Goal: Communication & Community: Answer question/provide support

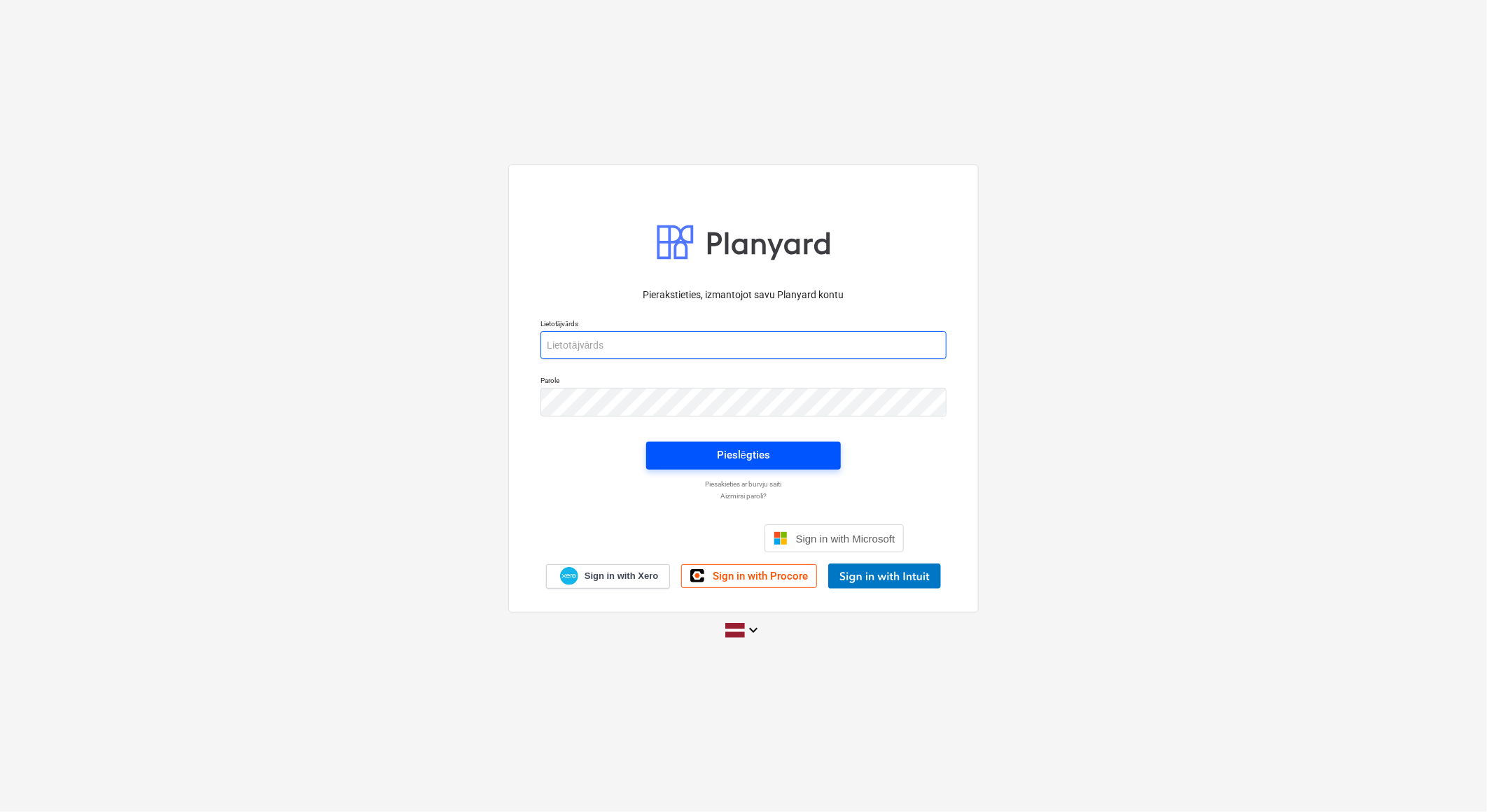
type input "[PERSON_NAME][EMAIL_ADDRESS][DOMAIN_NAME]"
click at [781, 456] on span "Pieslēgties" at bounding box center [744, 456] width 161 height 19
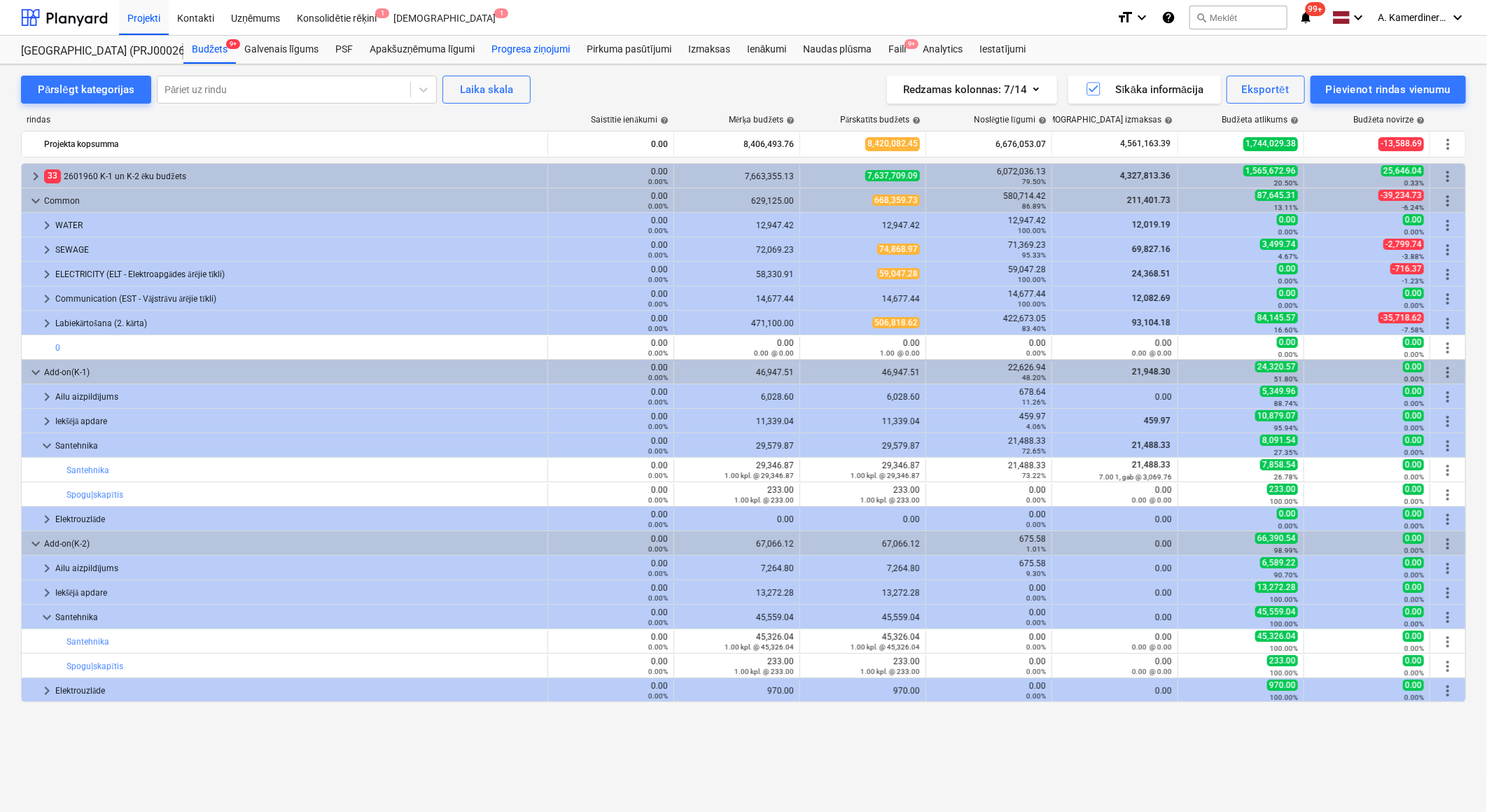
click at [511, 51] on div "Progresa ziņojumi" at bounding box center [531, 50] width 95 height 28
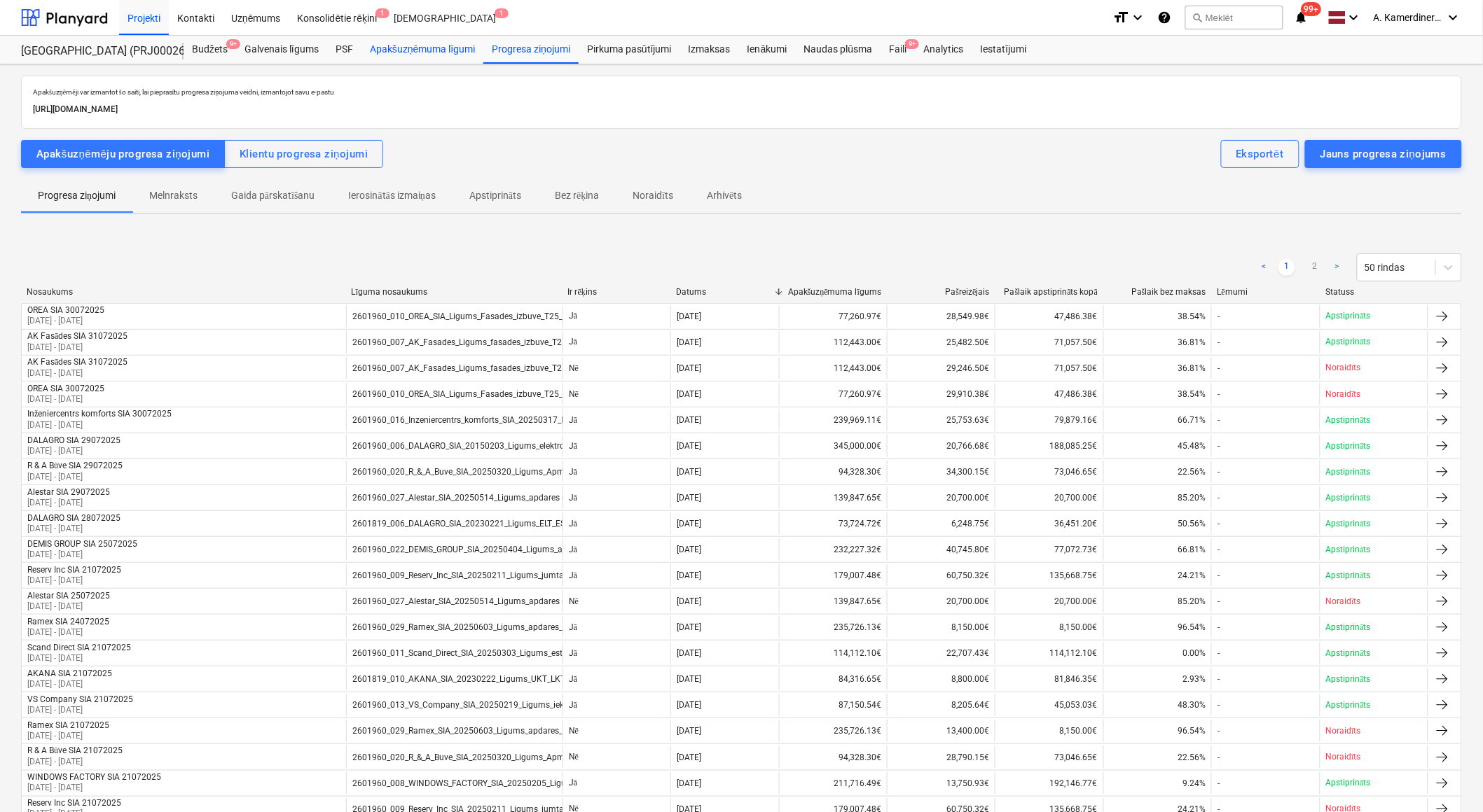
click at [446, 54] on div "Apakšuzņēmuma līgumi" at bounding box center [422, 50] width 122 height 28
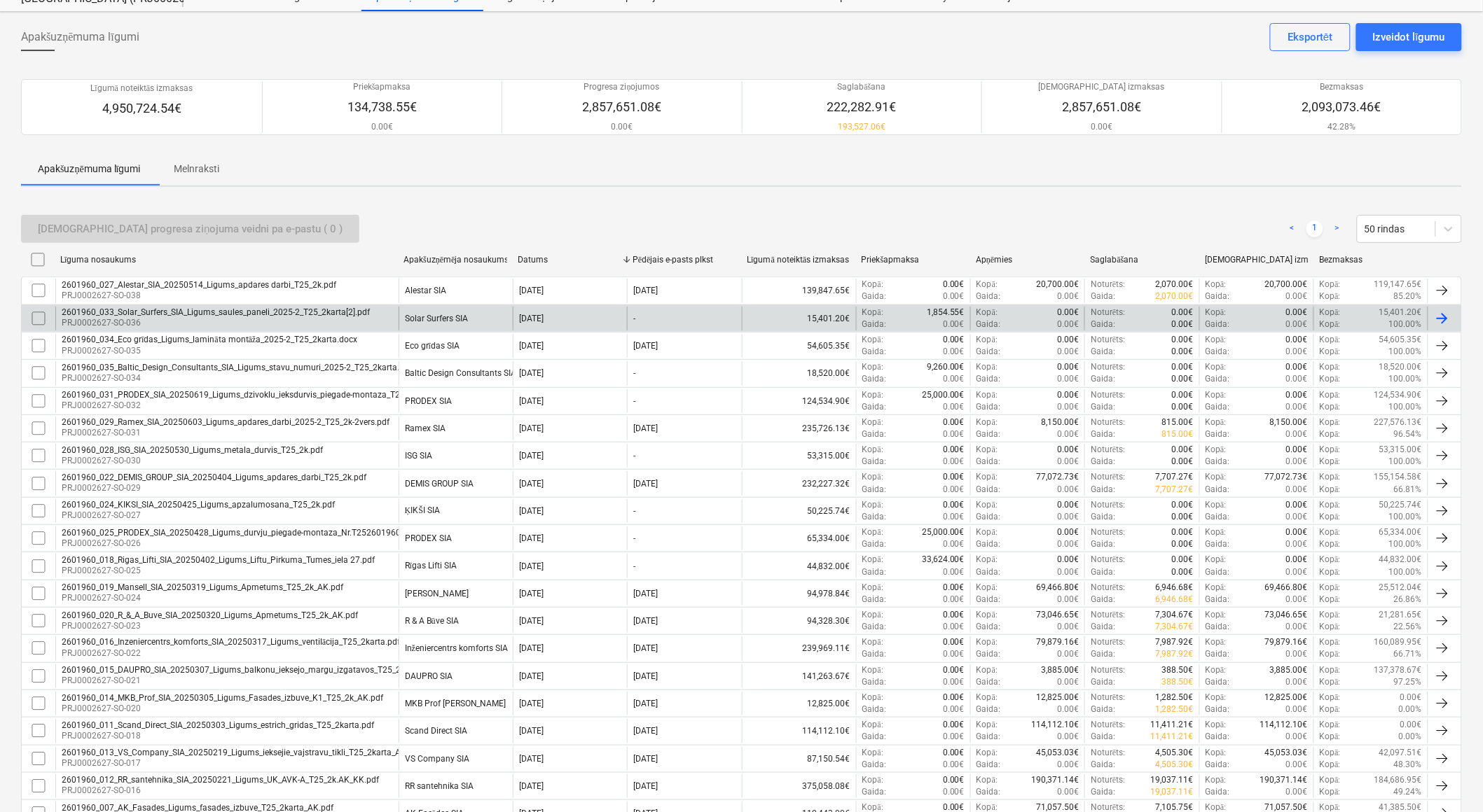
scroll to position [78, 0]
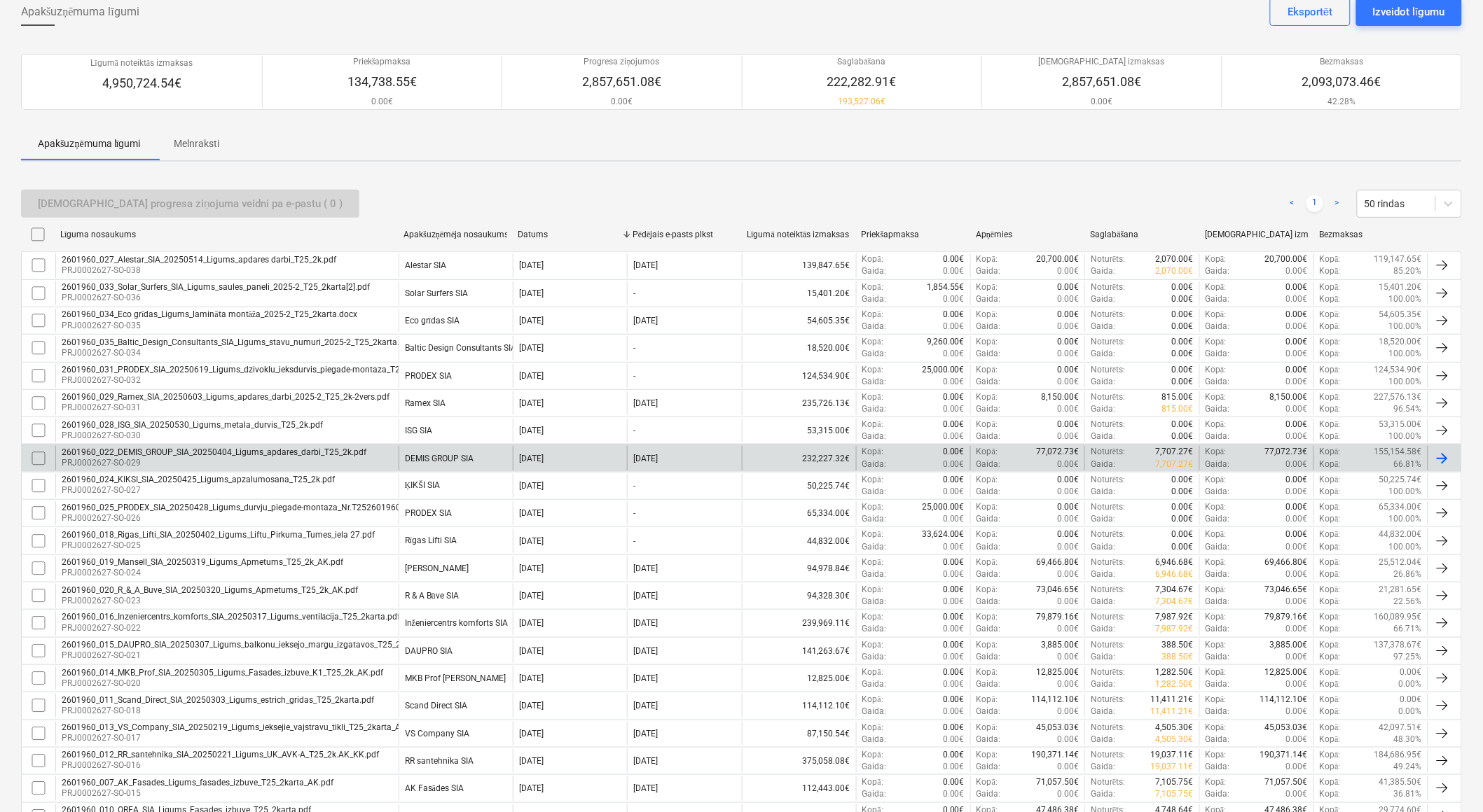
click at [38, 458] on input "checkbox" at bounding box center [38, 458] width 22 height 22
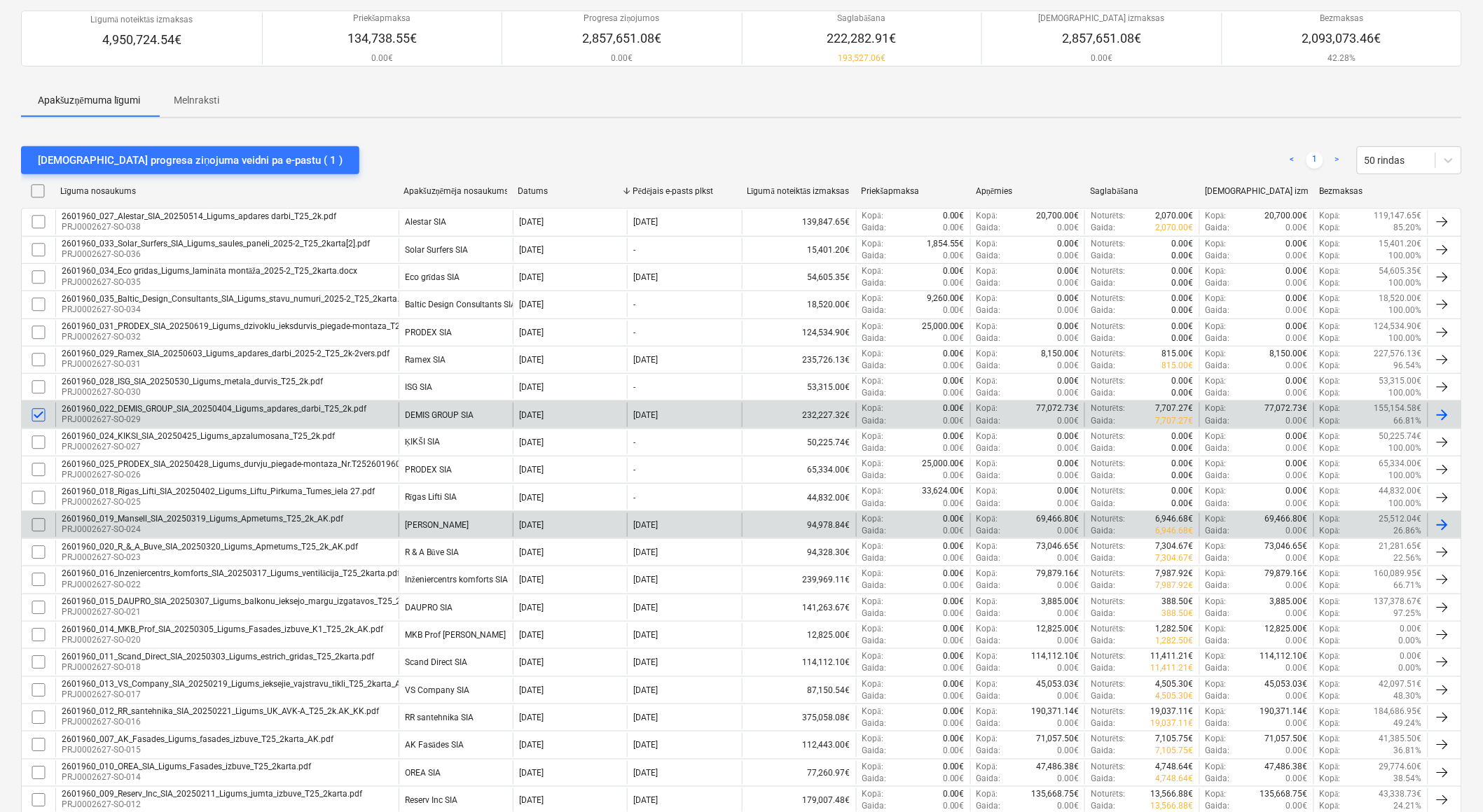
scroll to position [156, 0]
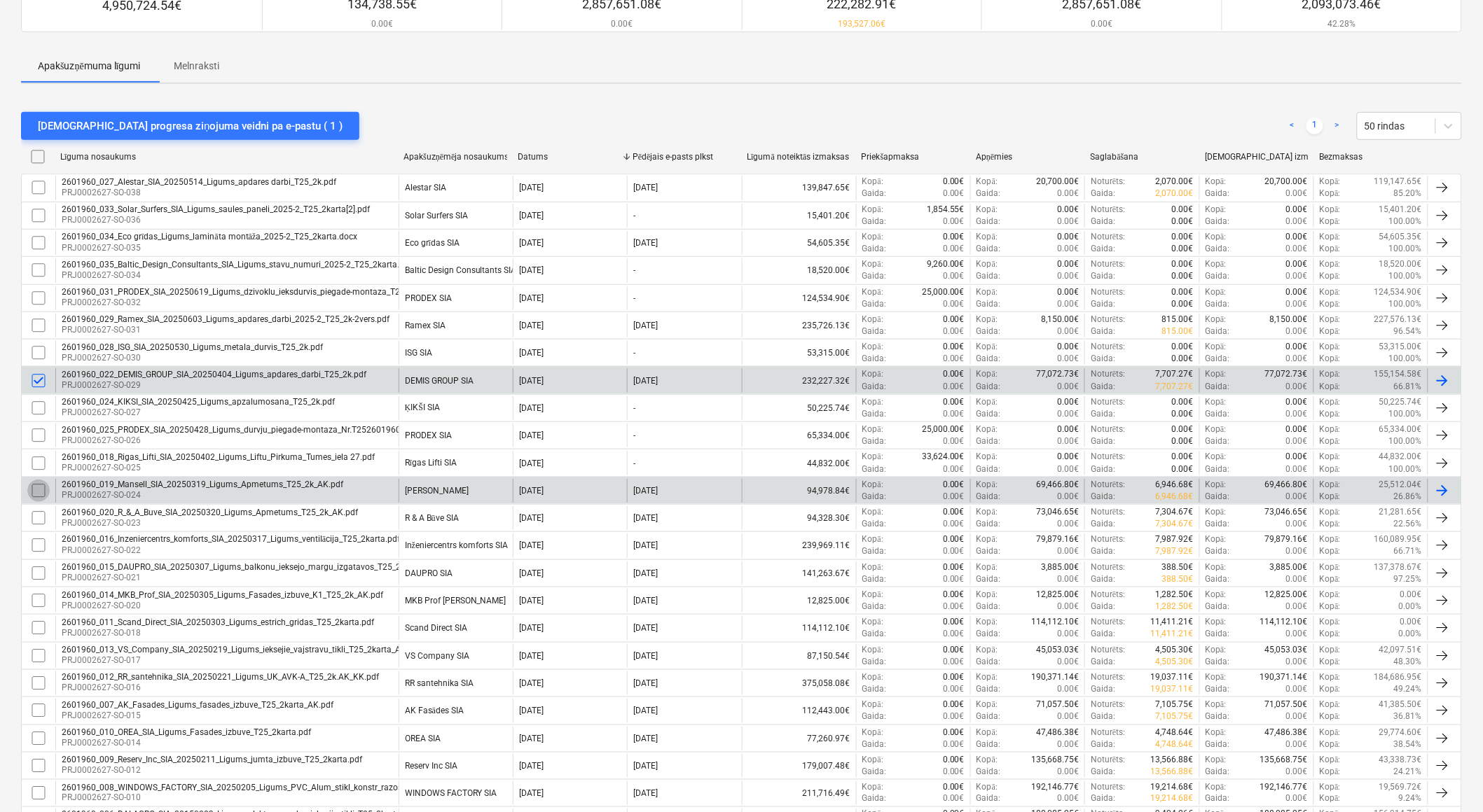
click at [39, 489] on input "checkbox" at bounding box center [38, 491] width 22 height 22
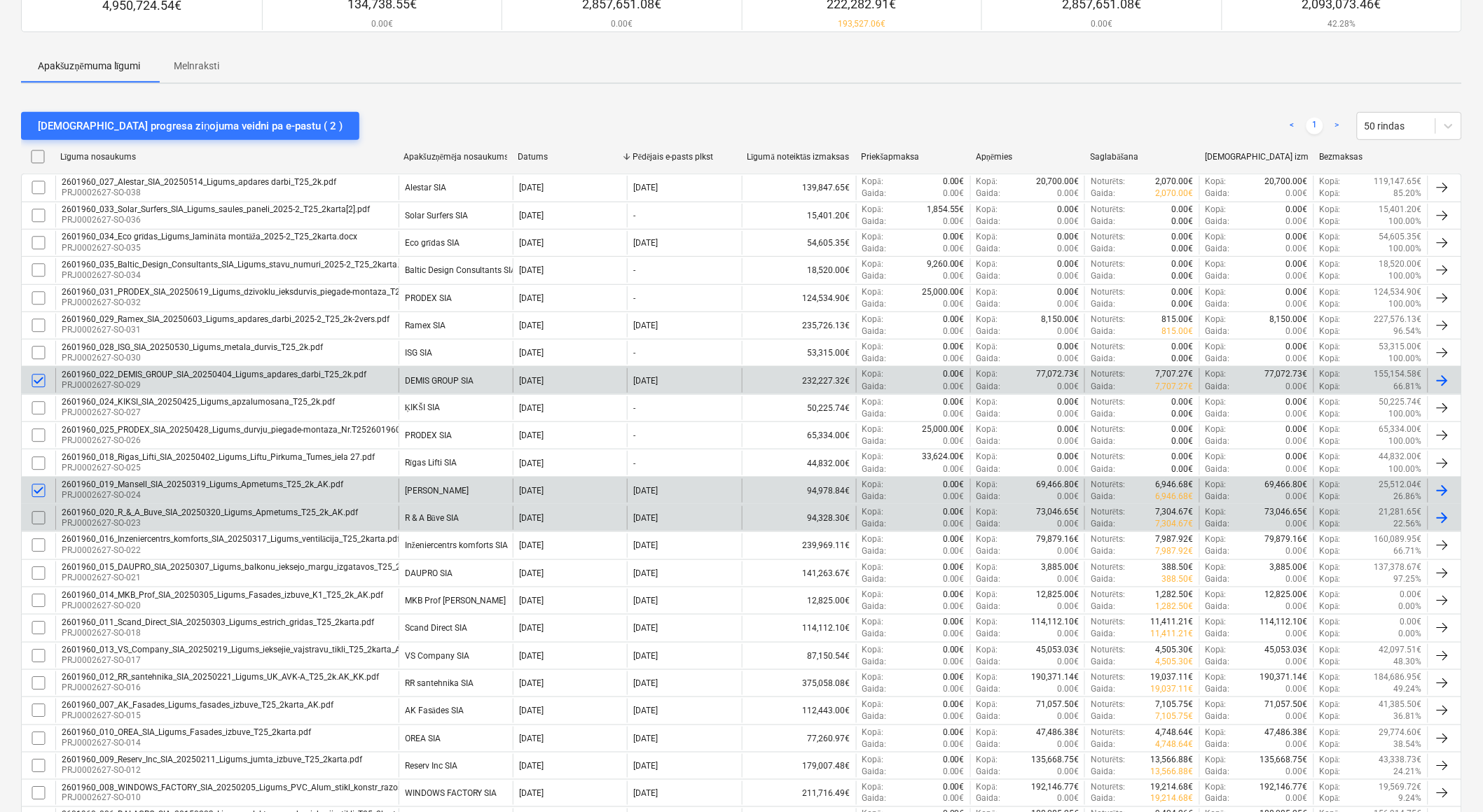
click at [39, 516] on input "checkbox" at bounding box center [38, 518] width 22 height 22
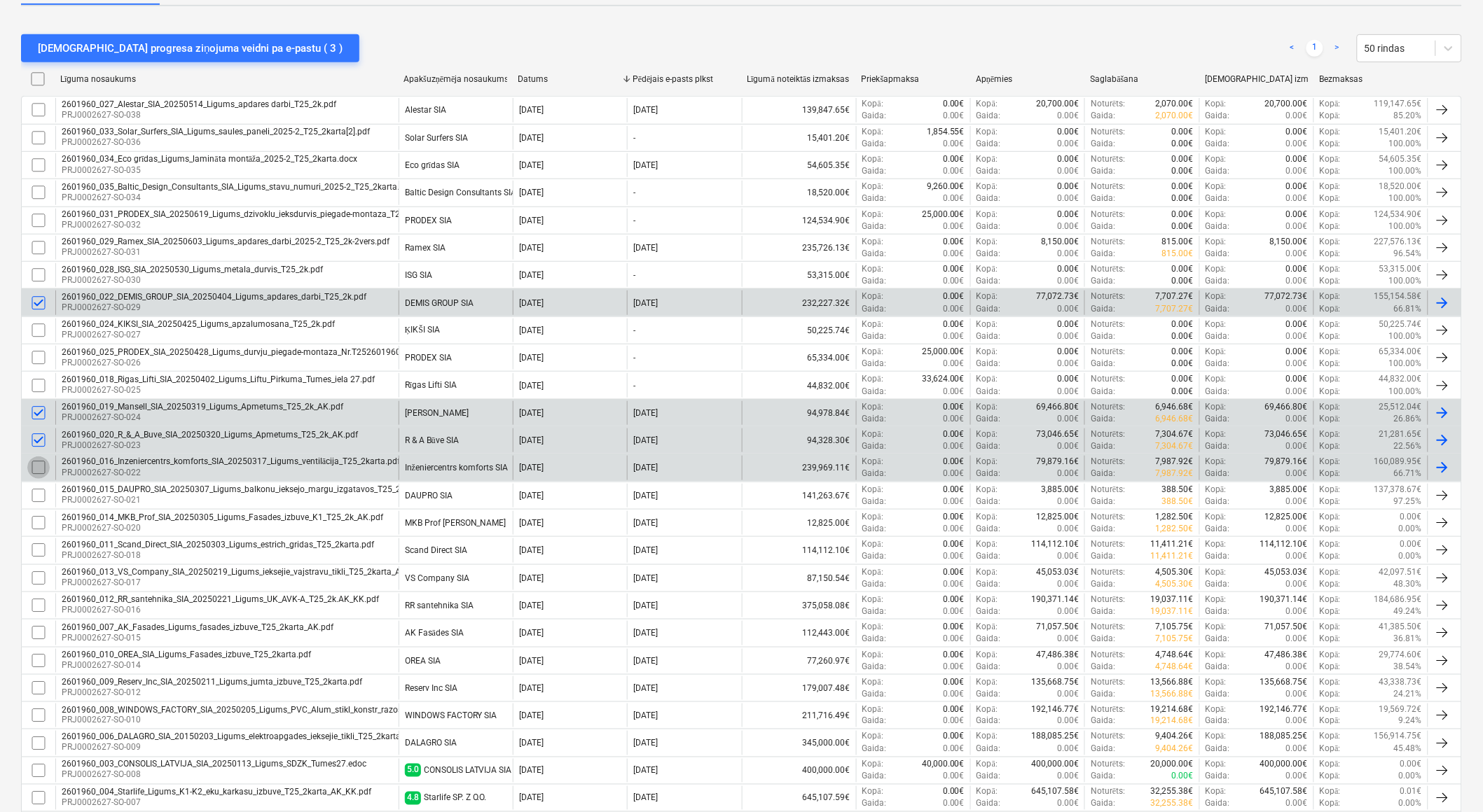
click at [41, 472] on input "checkbox" at bounding box center [38, 468] width 22 height 22
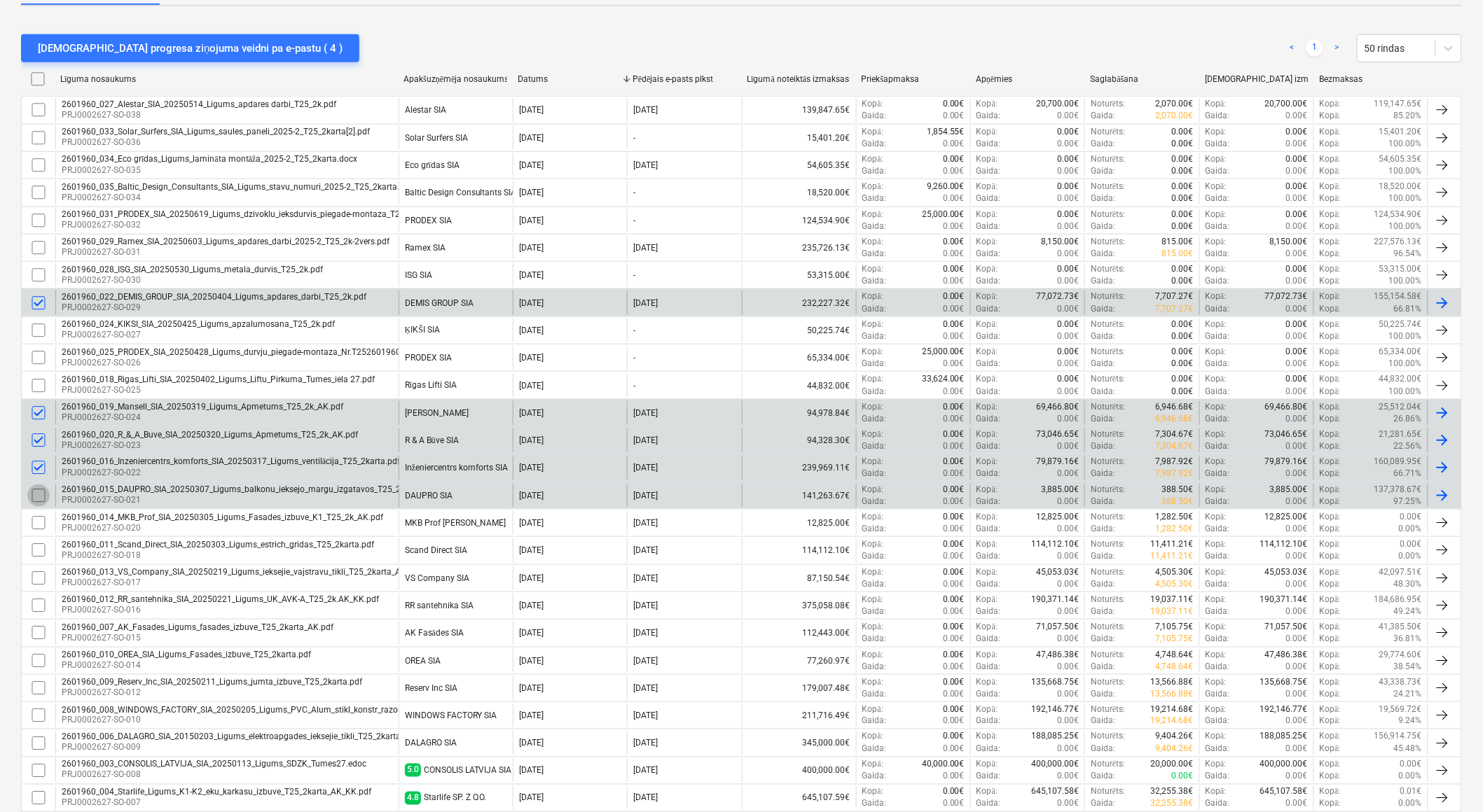
click at [39, 495] on input "checkbox" at bounding box center [38, 495] width 22 height 22
click at [39, 494] on input "checkbox" at bounding box center [38, 495] width 22 height 22
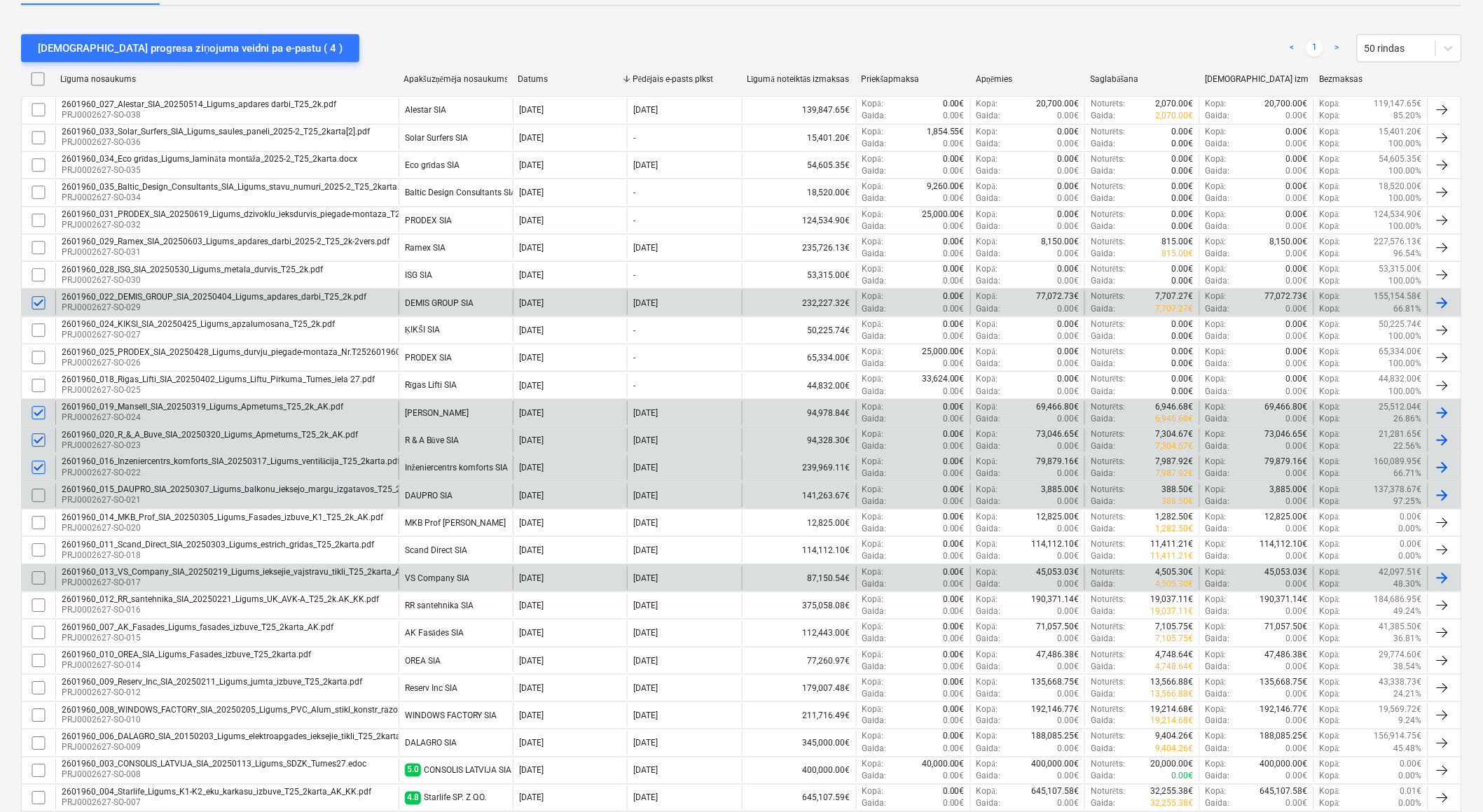
click at [42, 579] on input "checkbox" at bounding box center [38, 579] width 22 height 22
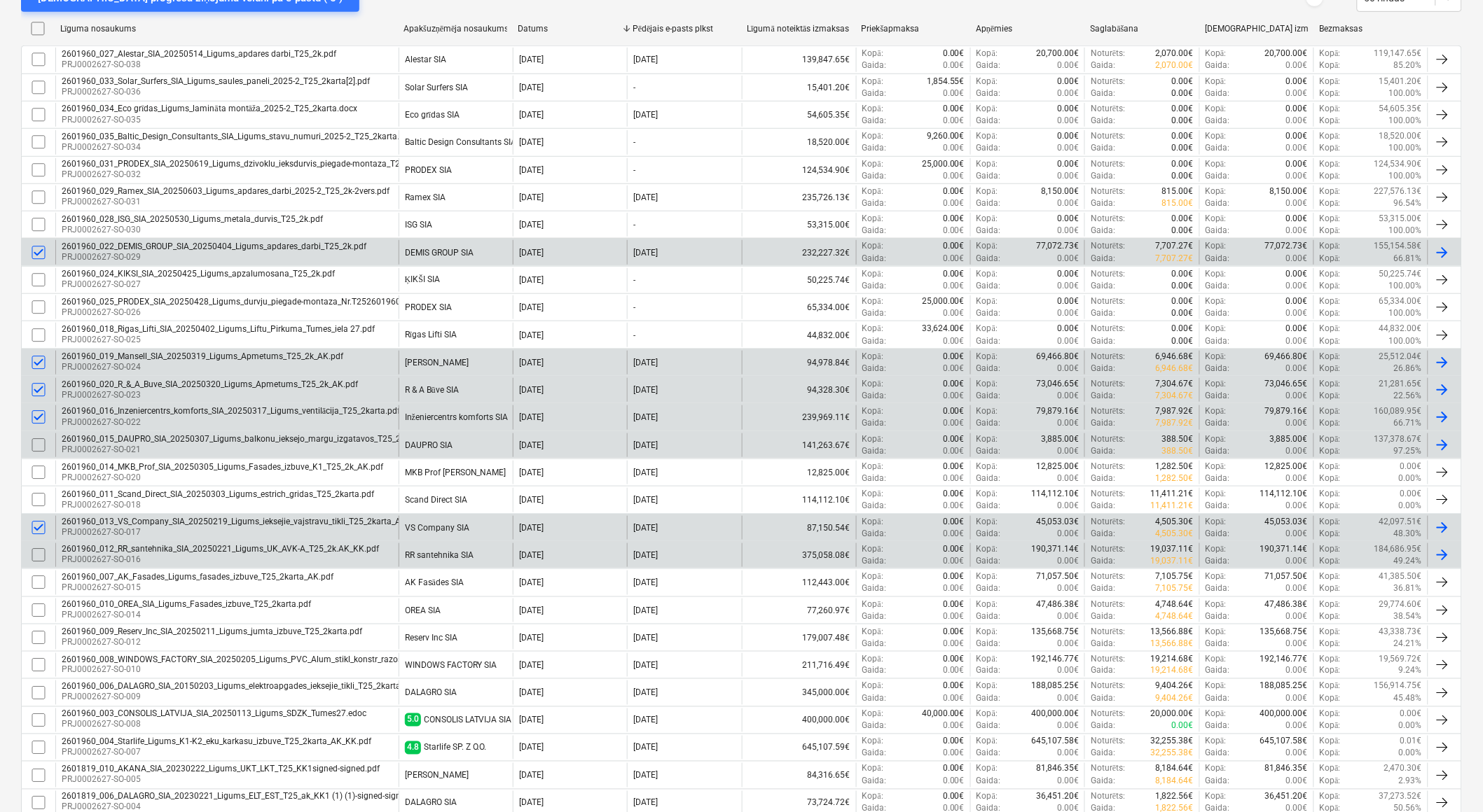
scroll to position [311, 0]
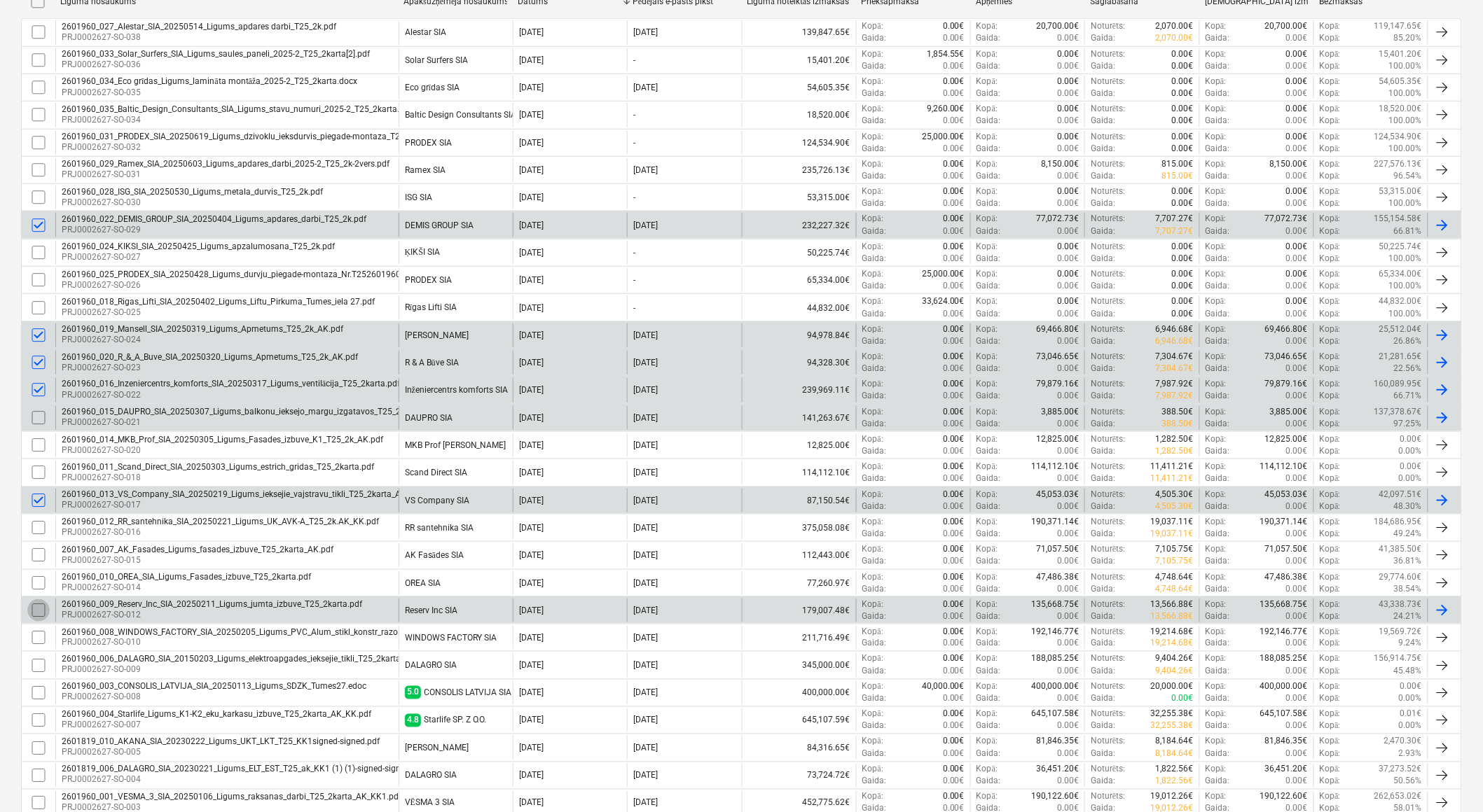
click at [44, 609] on input "checkbox" at bounding box center [38, 610] width 22 height 22
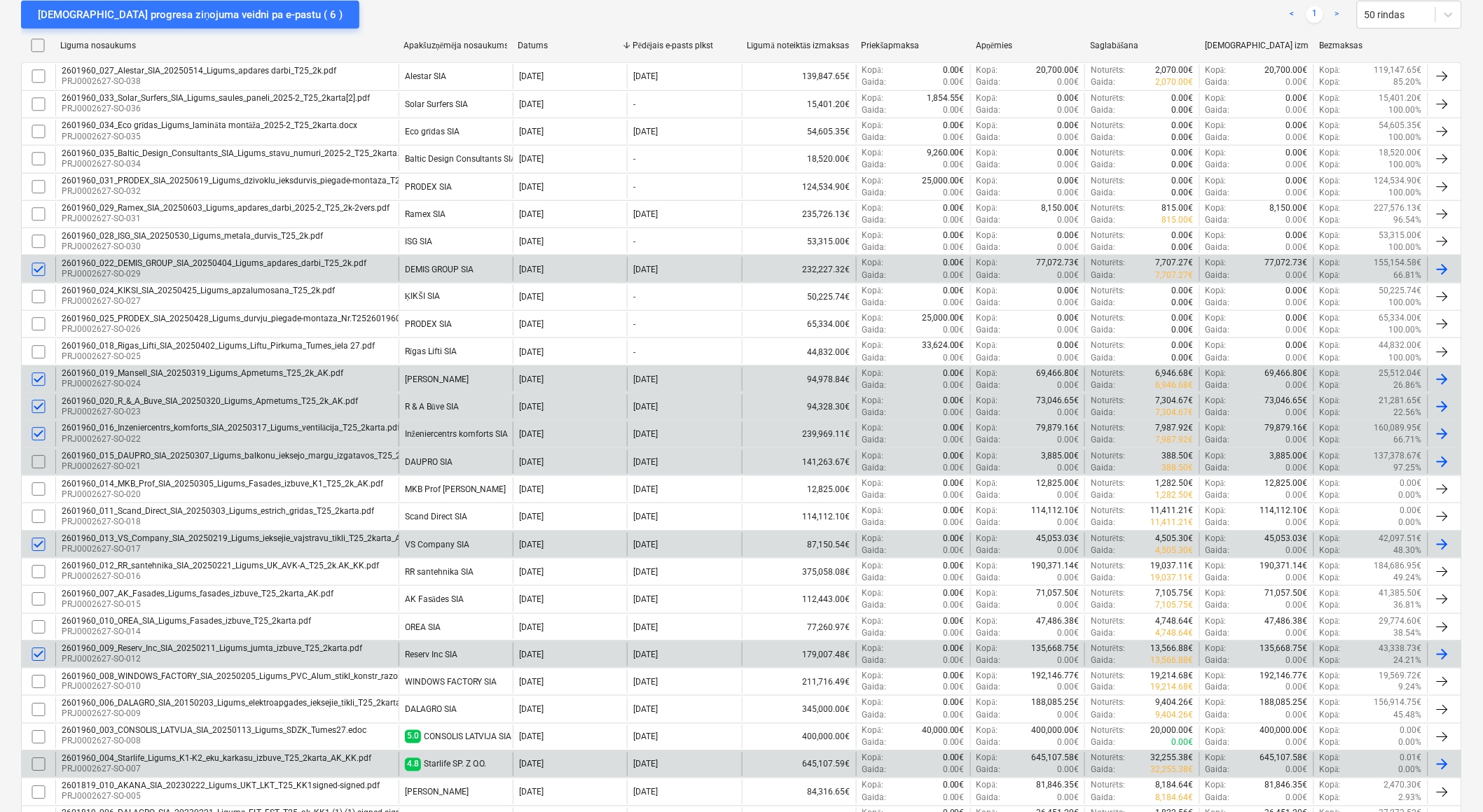
scroll to position [268, 0]
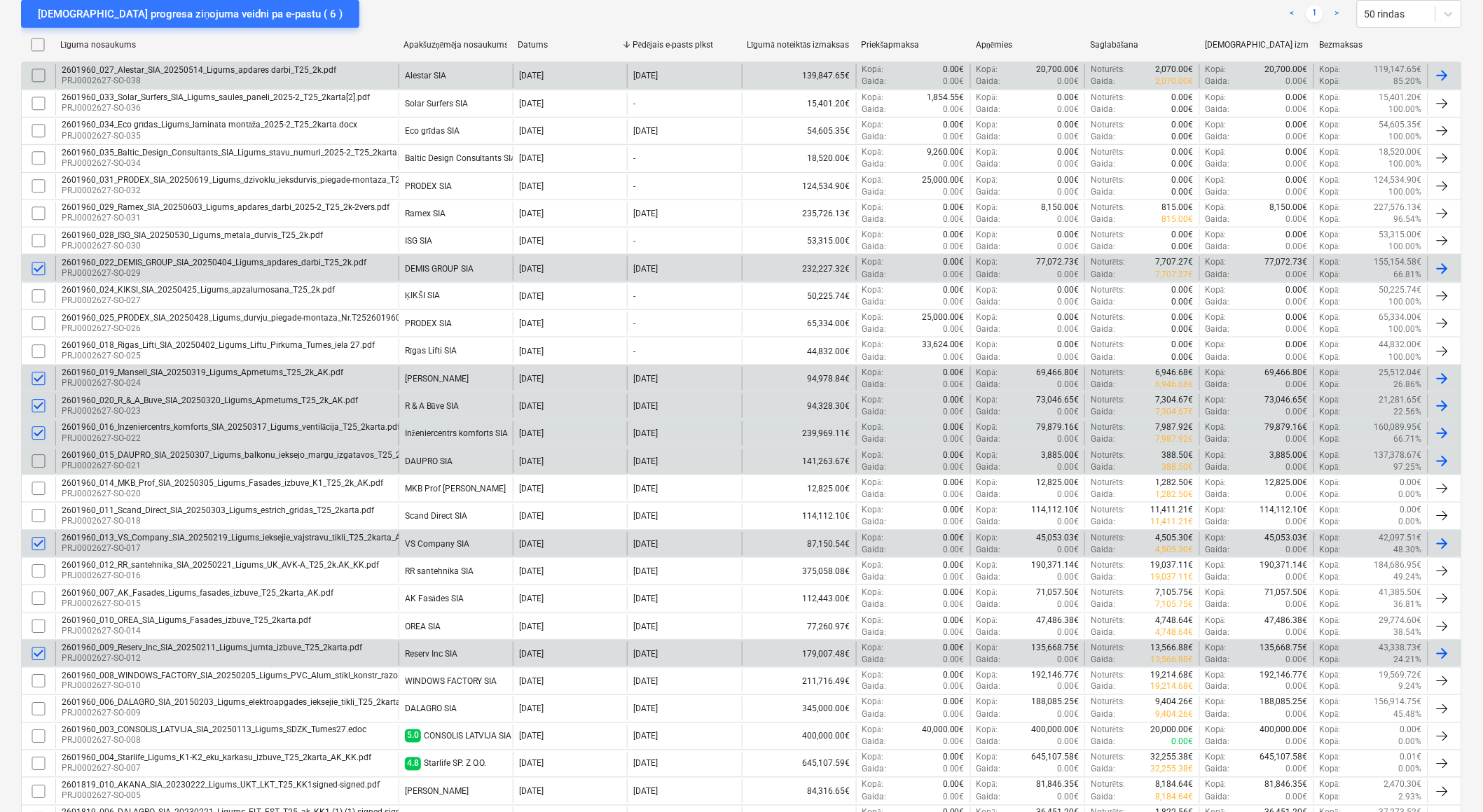
click at [36, 74] on input "checkbox" at bounding box center [38, 76] width 22 height 22
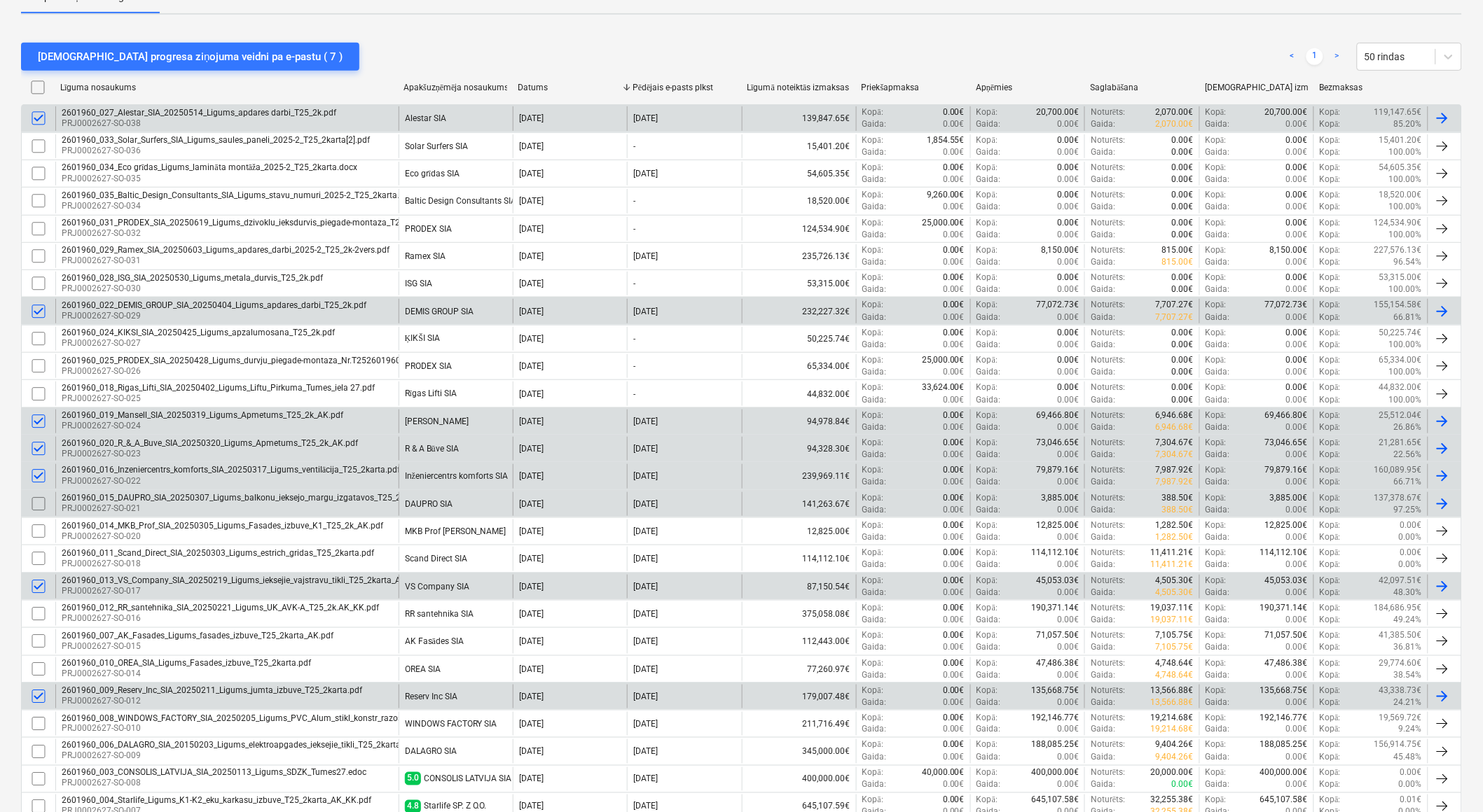
scroll to position [112, 0]
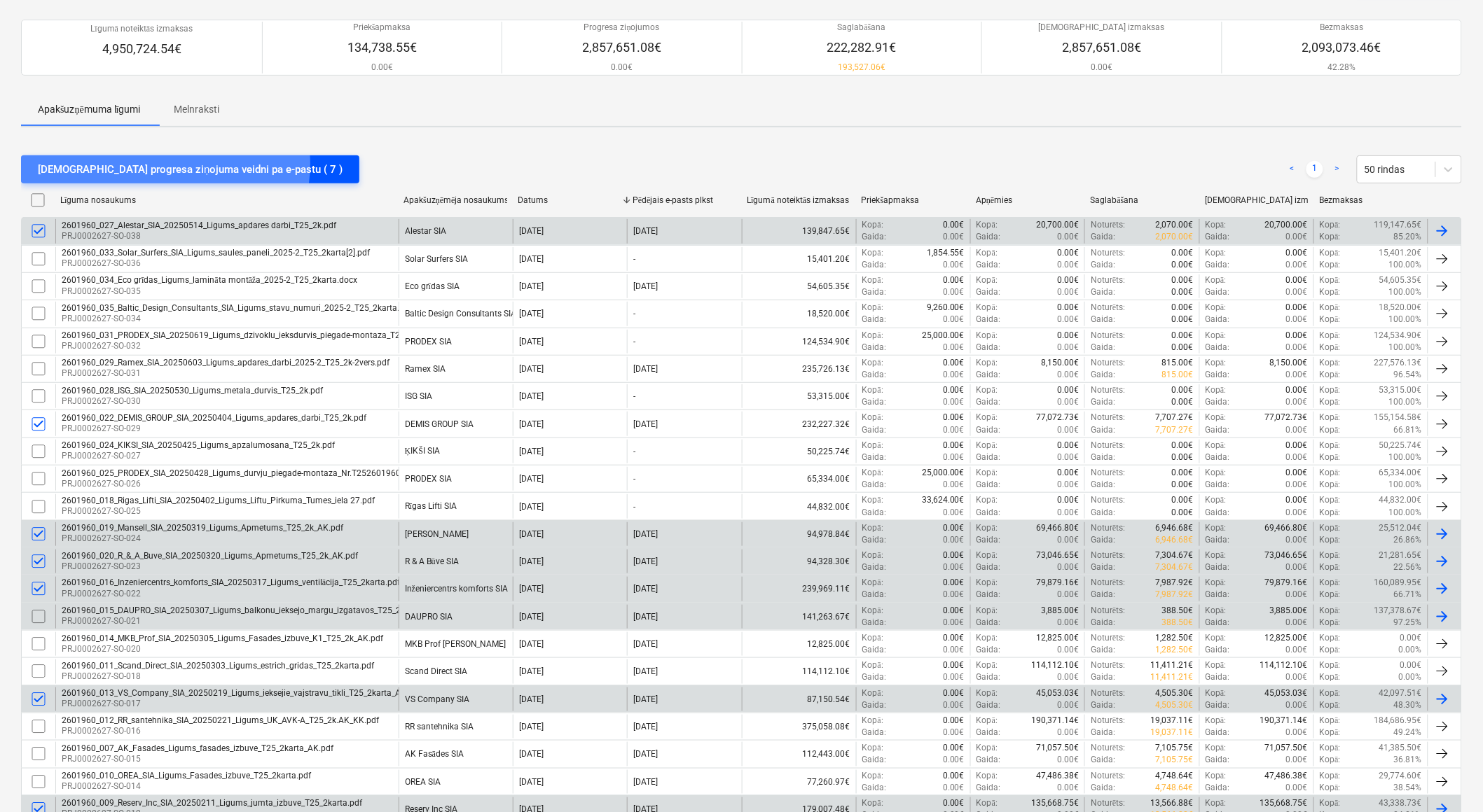
click at [165, 164] on div "[DEMOGRAPHIC_DATA] progresa ziņojuma veidni pa e-pastu ( 7 )" at bounding box center [190, 169] width 305 height 19
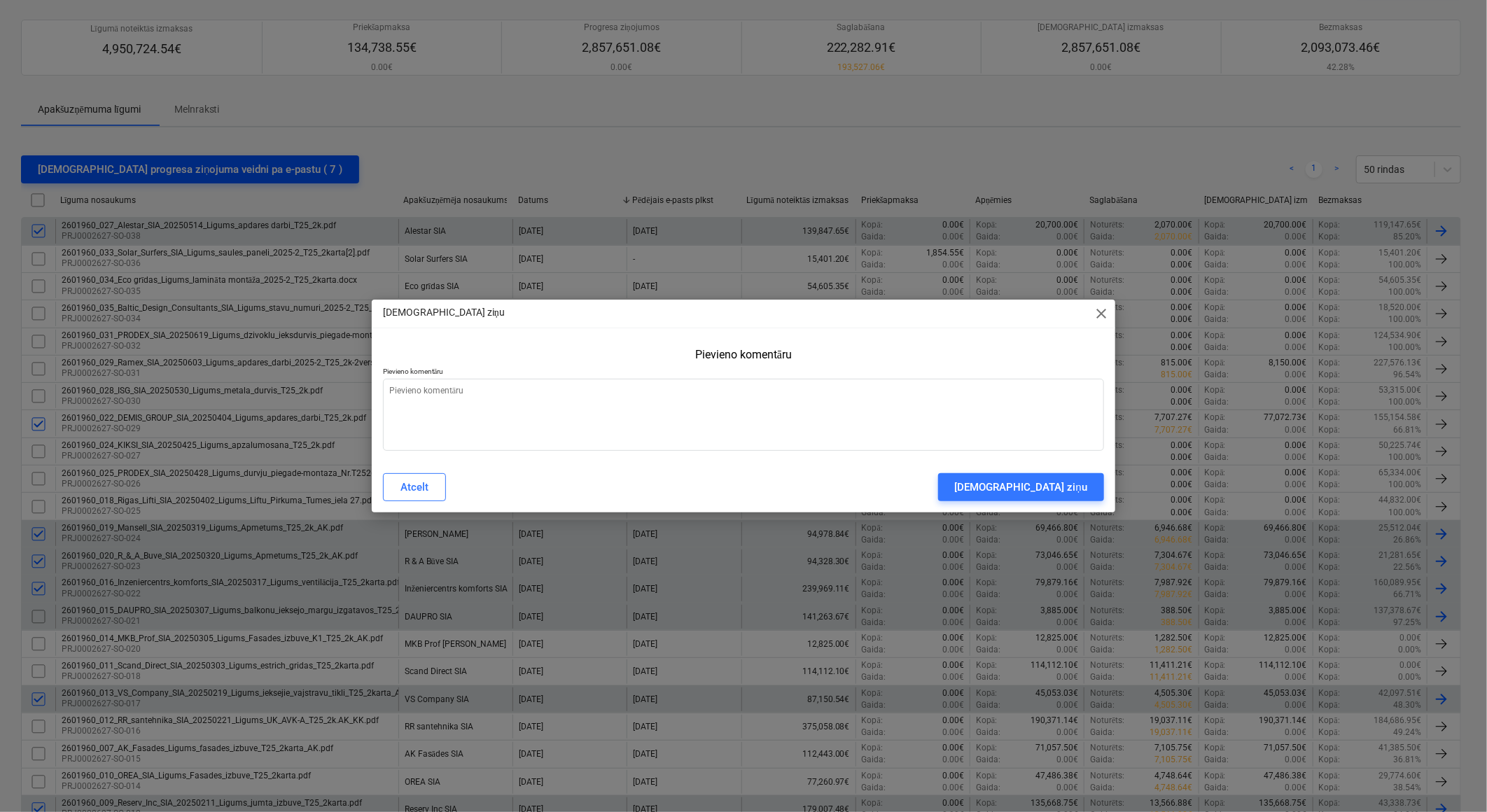
type textarea "x"
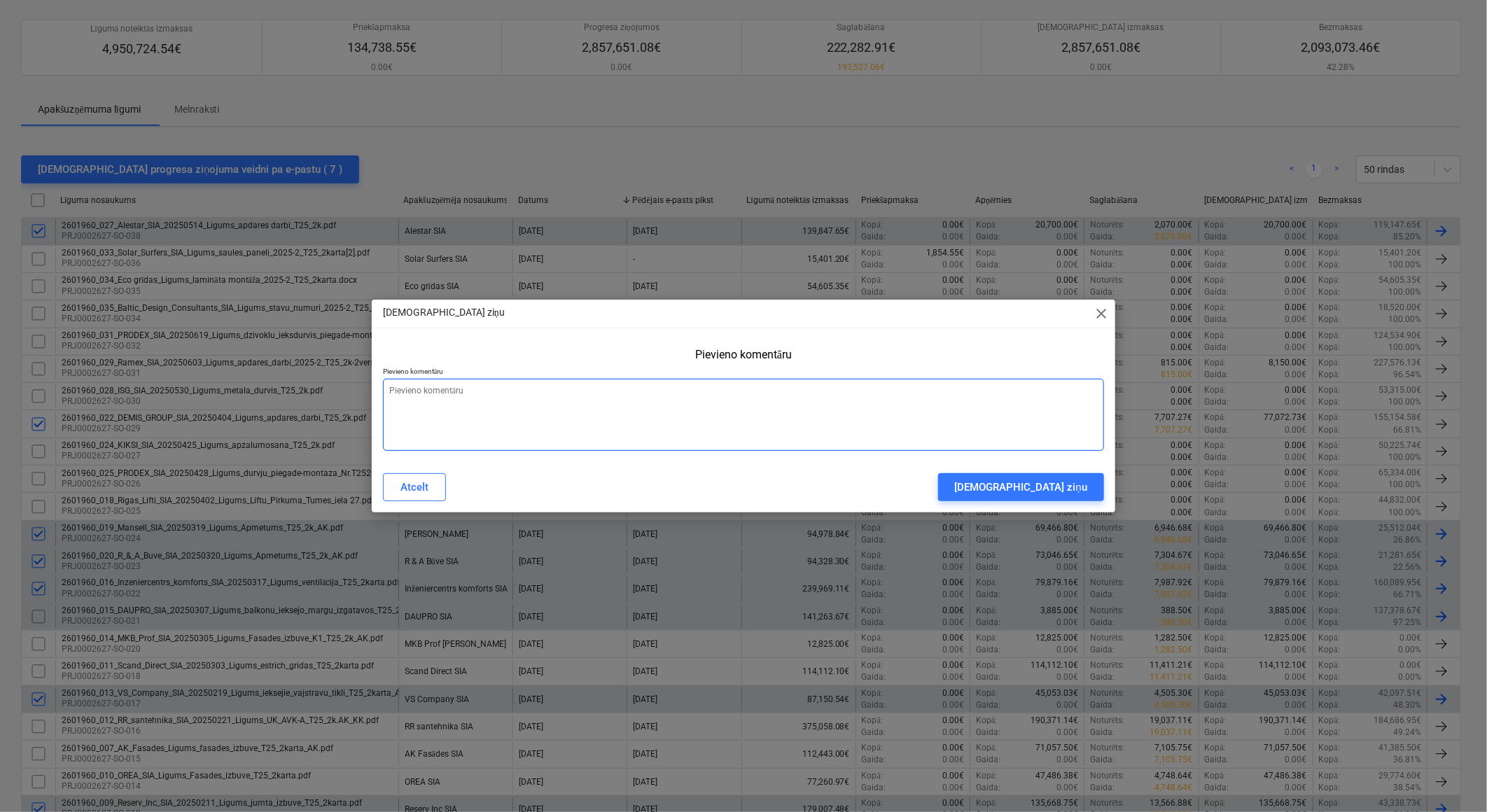
click at [664, 430] on textarea at bounding box center [744, 415] width 721 height 72
type textarea "L"
type textarea "x"
type textarea "Lū"
type textarea "x"
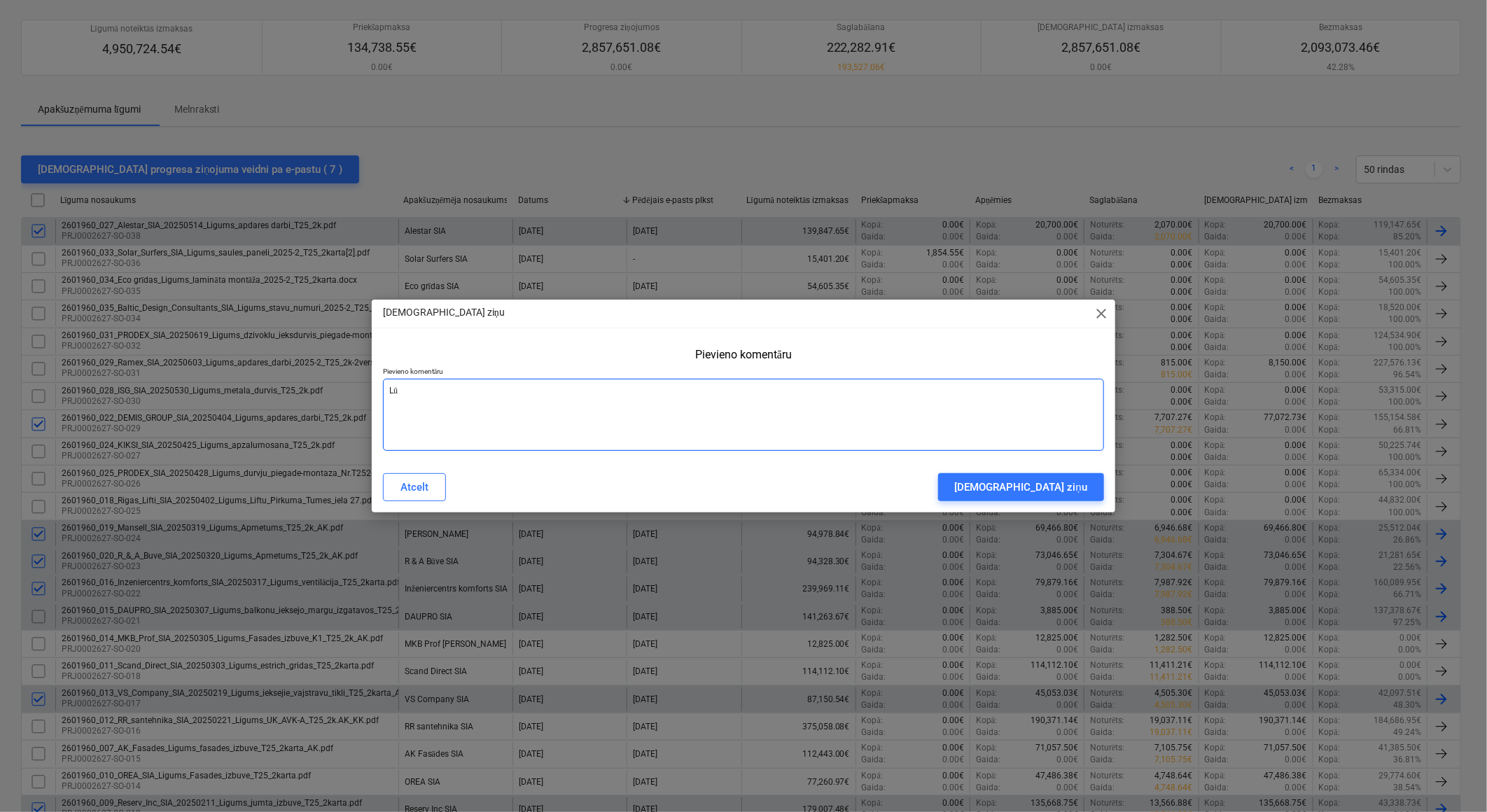
type textarea "Lūd"
type textarea "x"
type textarea "Lūdz"
type textarea "x"
type textarea "Lūdzu"
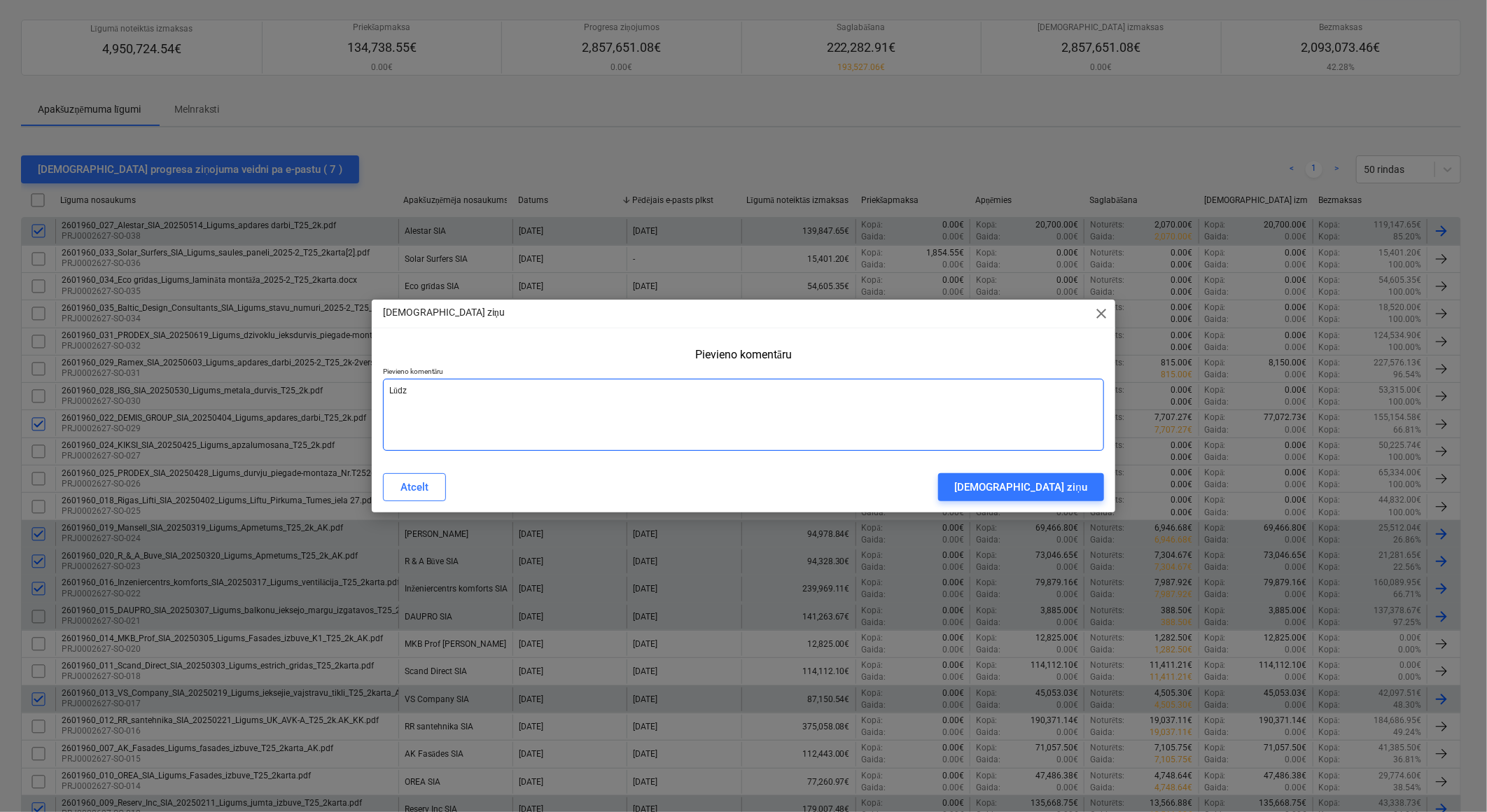
type textarea "x"
type textarea "Lūdzu"
type textarea "x"
type textarea "Lūdzu i"
type textarea "x"
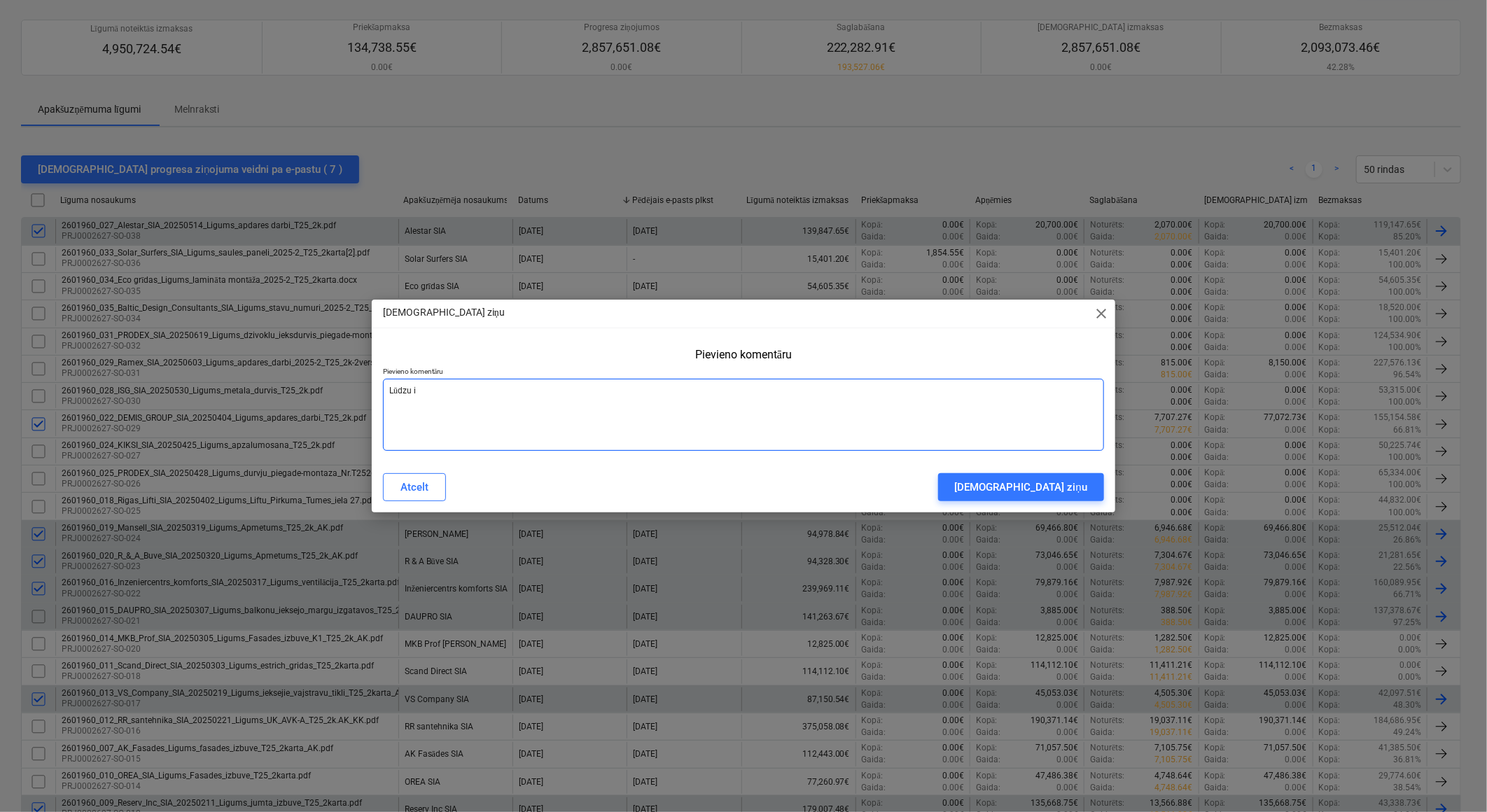
type textarea "Lūdzu ie"
type textarea "x"
type textarea "Lūdzu ies"
type textarea "x"
type textarea "Lūdzu iesn"
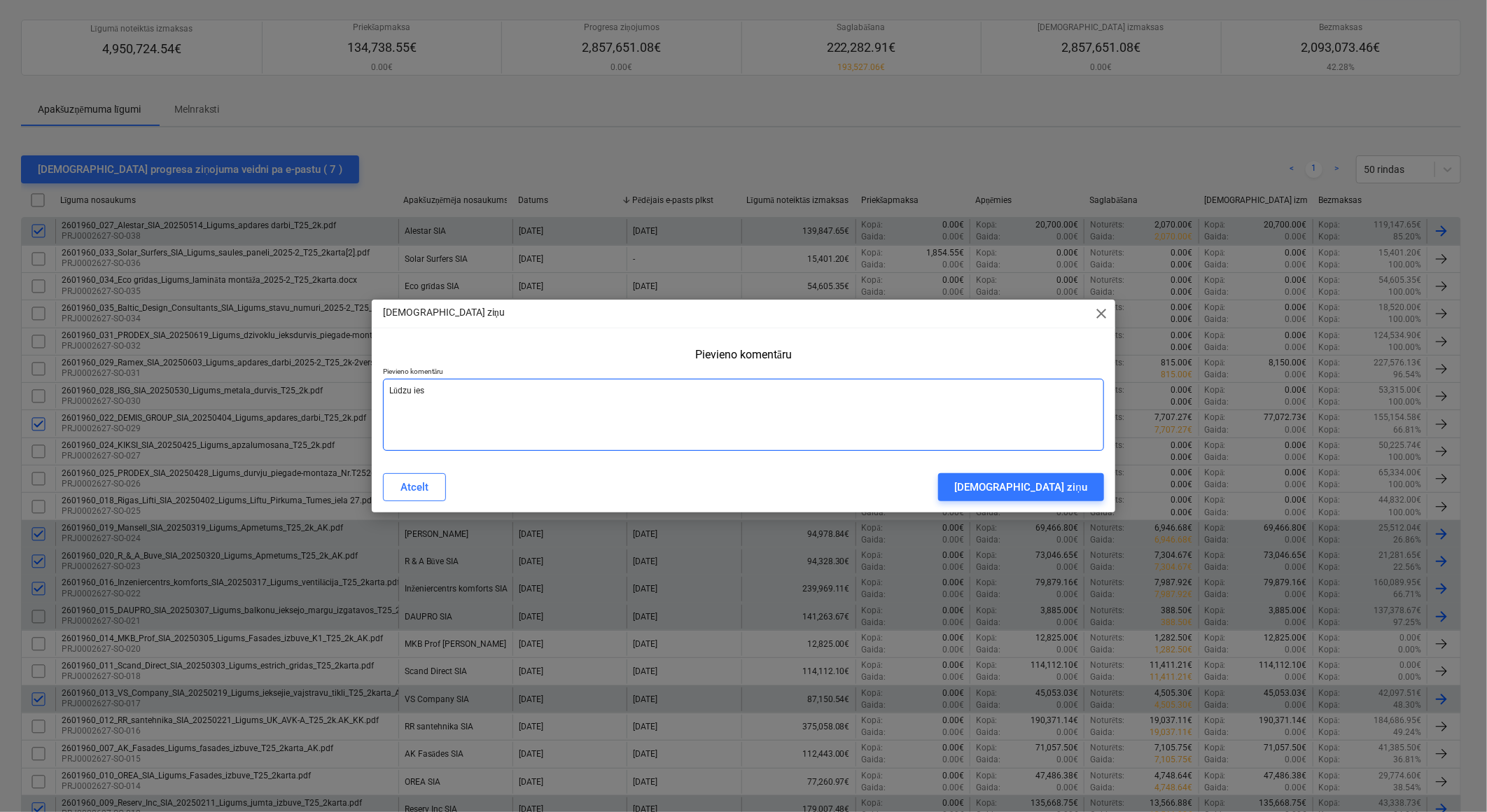
type textarea "x"
type textarea "Lūdzu iesni"
type textarea "x"
type textarea "Lūdzu iesnie"
type textarea "x"
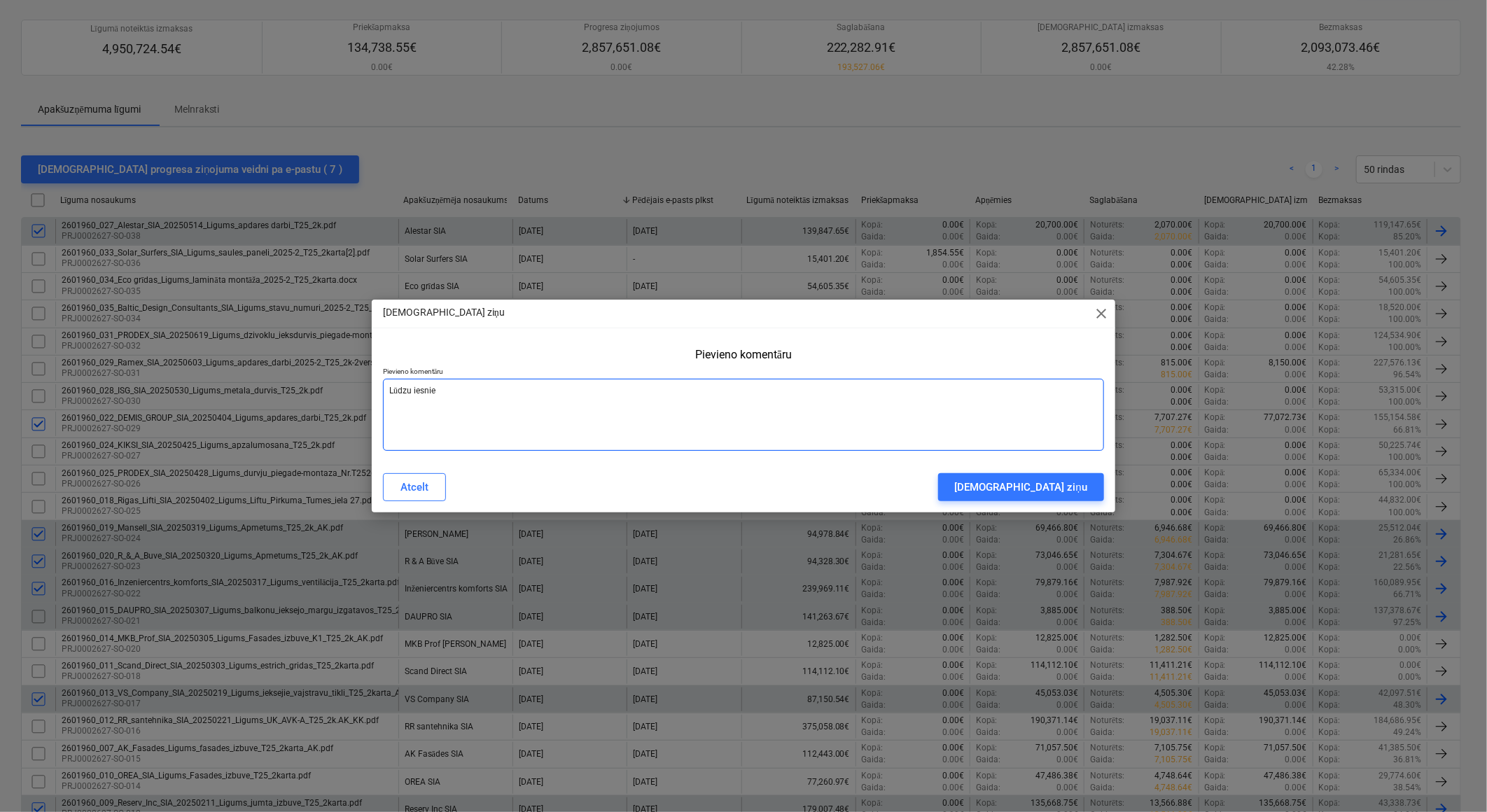
type textarea "Lūdzu iesnieg"
type textarea "x"
type textarea "Lūdzu iesniegt"
type textarea "x"
type textarea "Lūdzu iesniegt"
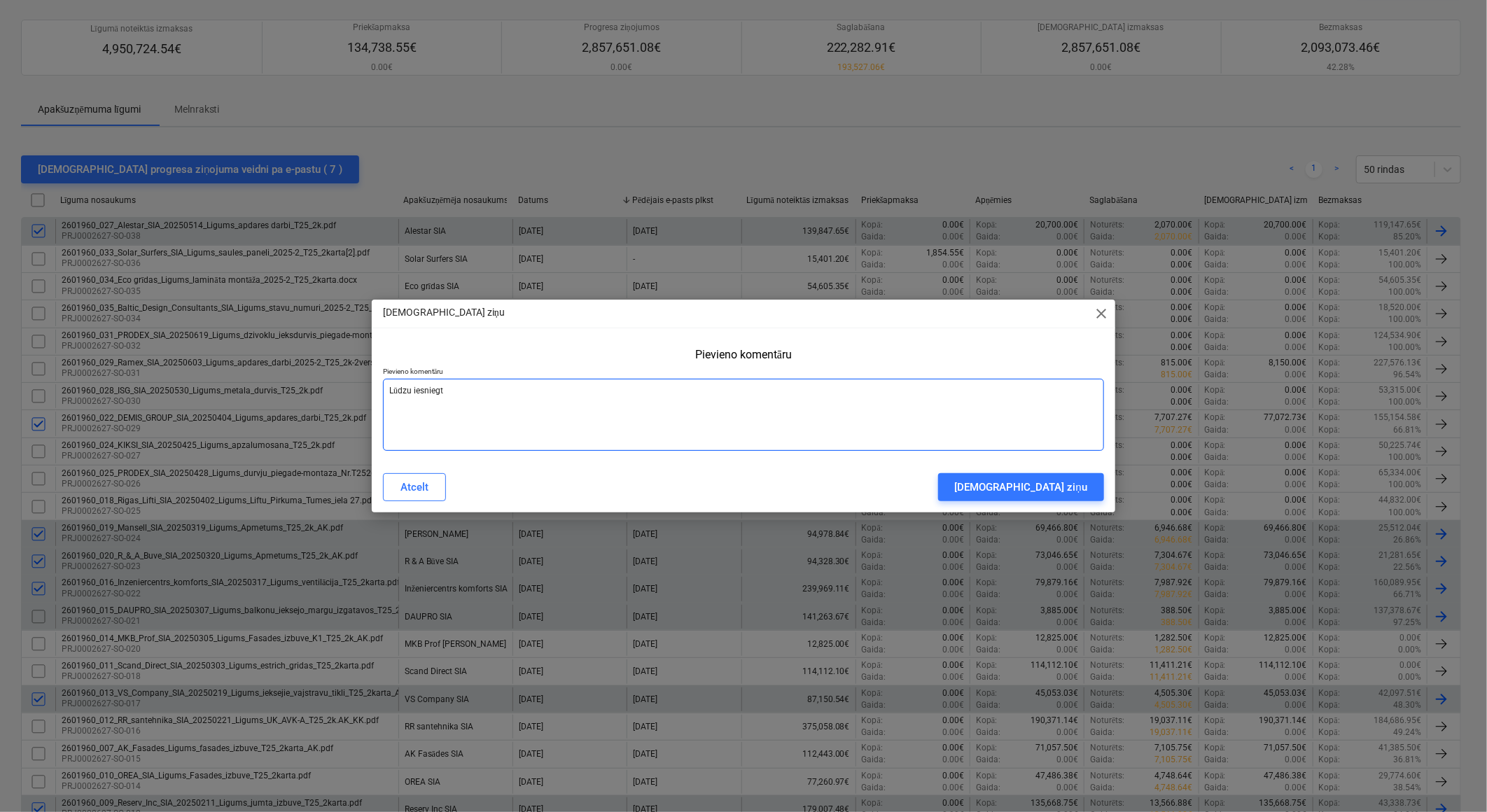
type textarea "x"
type textarea "Lūdzu iesniegt P"
type textarea "x"
type textarea "Lūdzu iesniegt Pr"
type textarea "x"
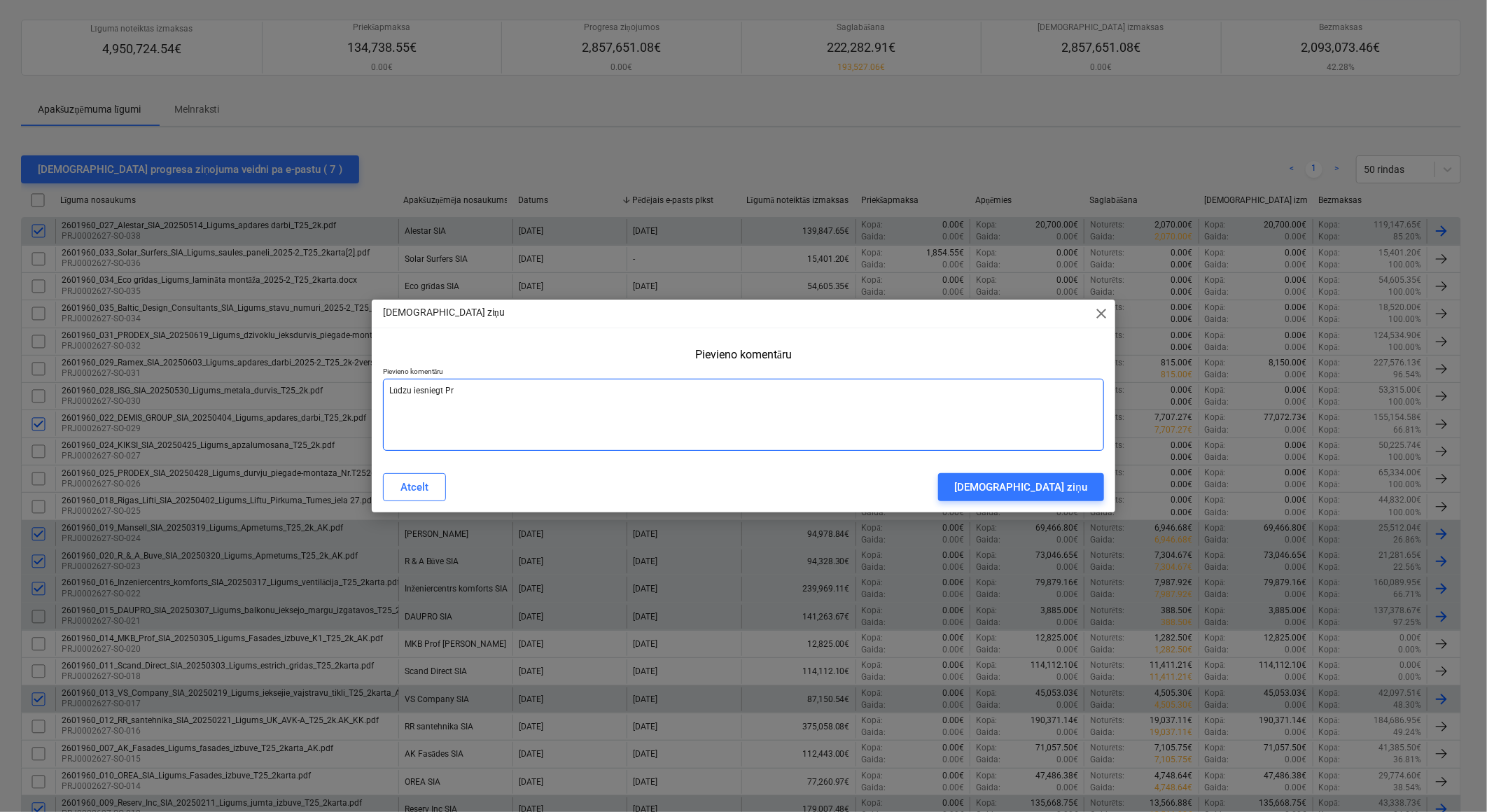
type textarea "Lūdzu iesniegt Pro"
type textarea "x"
type textarea "Lūdzu iesniegt Pr"
type textarea "x"
type textarea "Lūdzu iesniegt P"
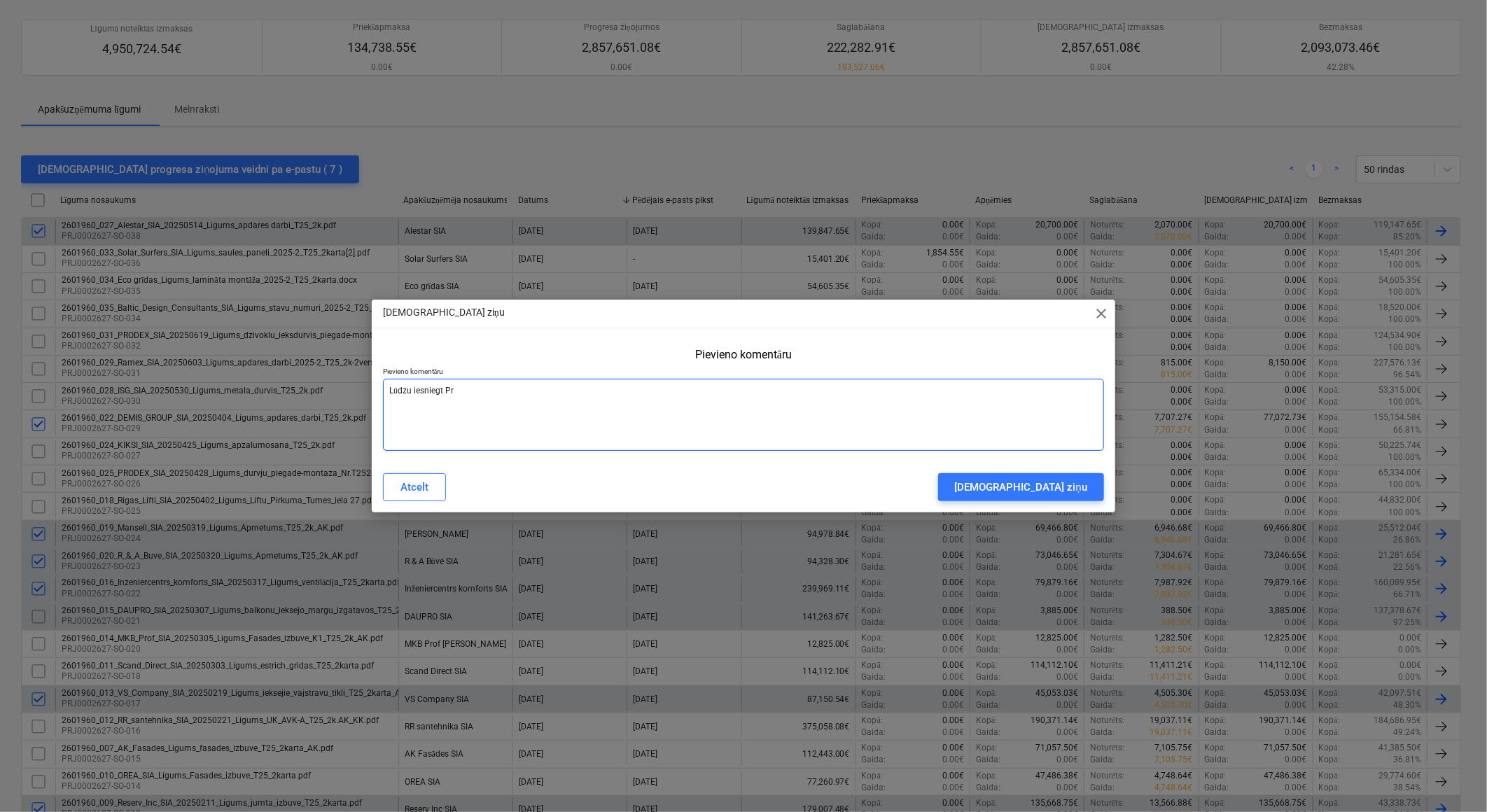
type textarea "x"
type textarea "Lūdzu iesniegt"
type textarea "x"
type textarea "Lūdzu iesniegt p"
type textarea "x"
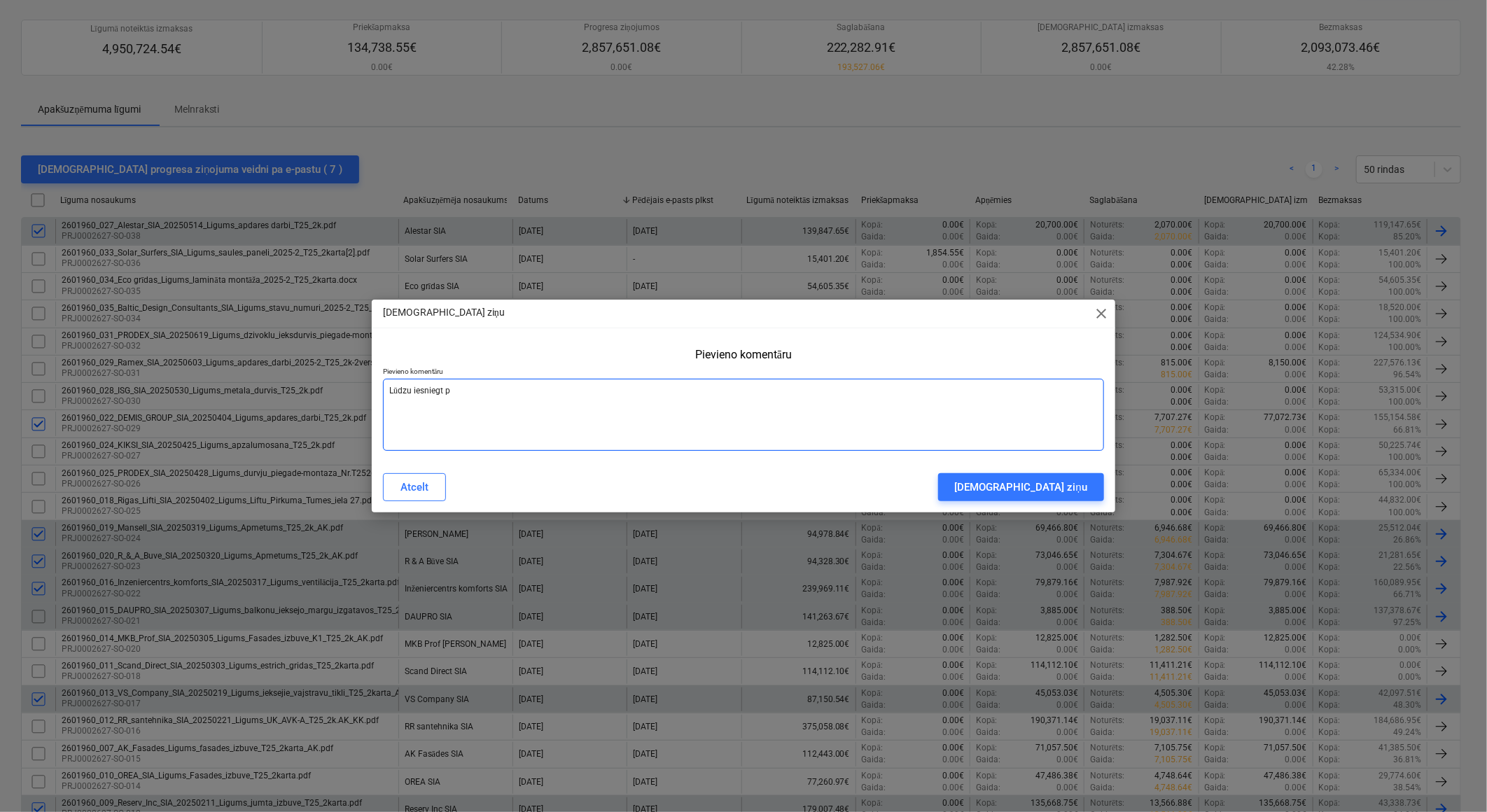
type textarea "Lūdzu iesniegt pr"
type textarea "x"
type textarea "Lūdzu iesniegt pro"
type textarea "x"
type textarea "Lūdzu iesniegt prog"
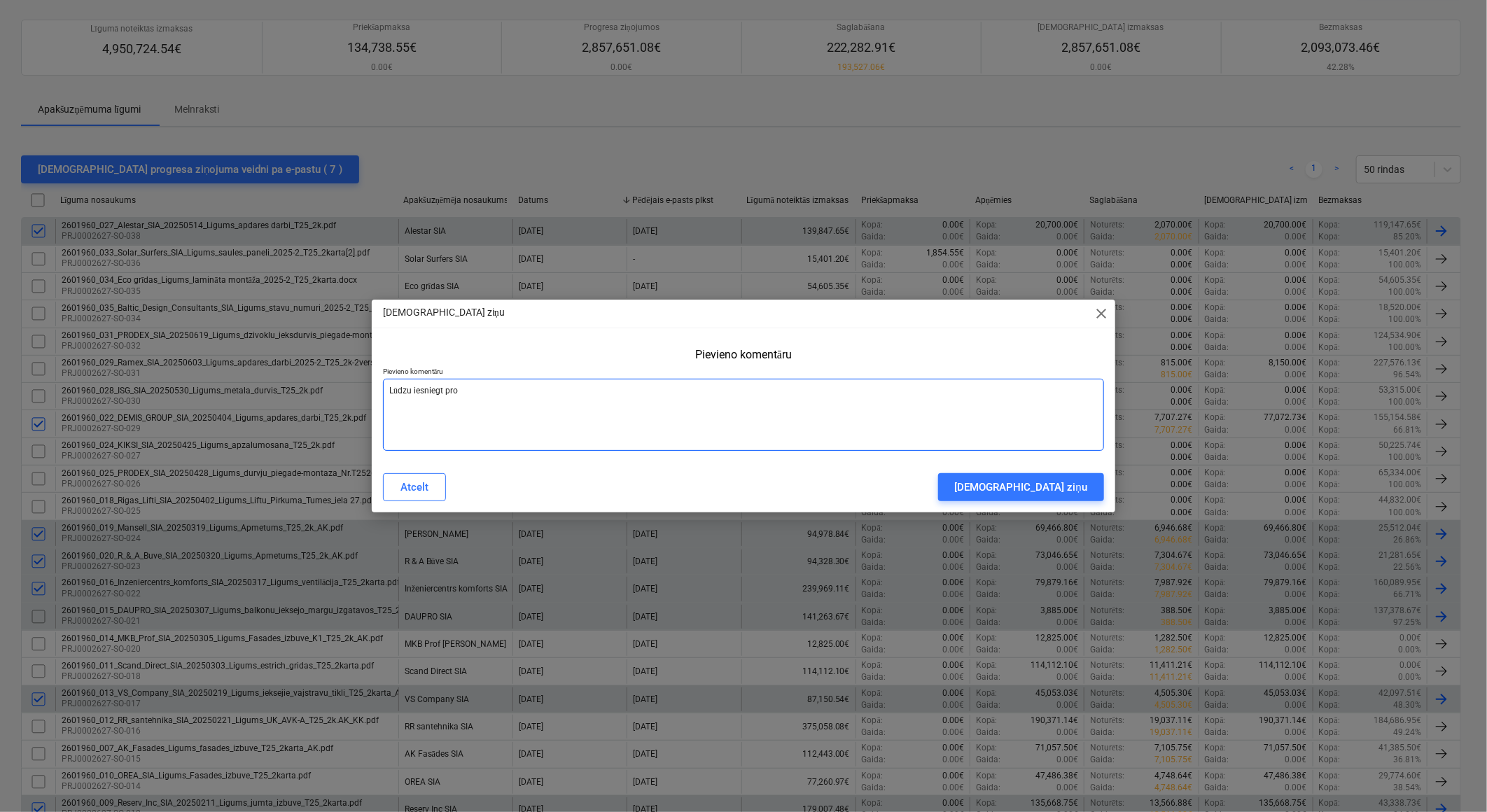
type textarea "x"
type textarea "Lūdzu iesniegt progr"
type textarea "x"
type textarea "Lūdzu iesniegt progre"
type textarea "x"
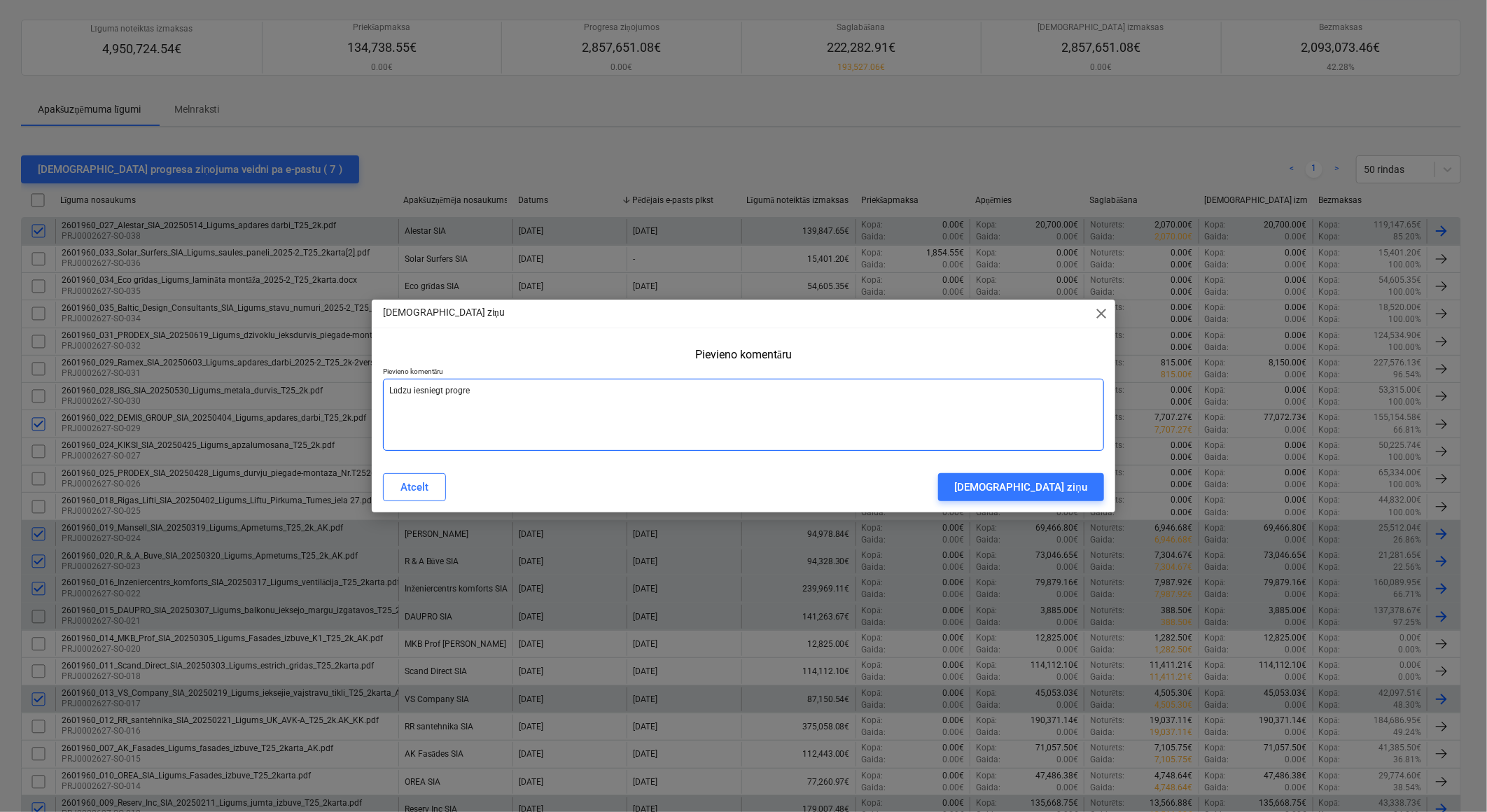
type textarea "Lūdzu iesniegt progres"
type textarea "x"
type textarea "Lūdzu iesniegt progresa"
type textarea "x"
type textarea "Lūdzu iesniegt progresa"
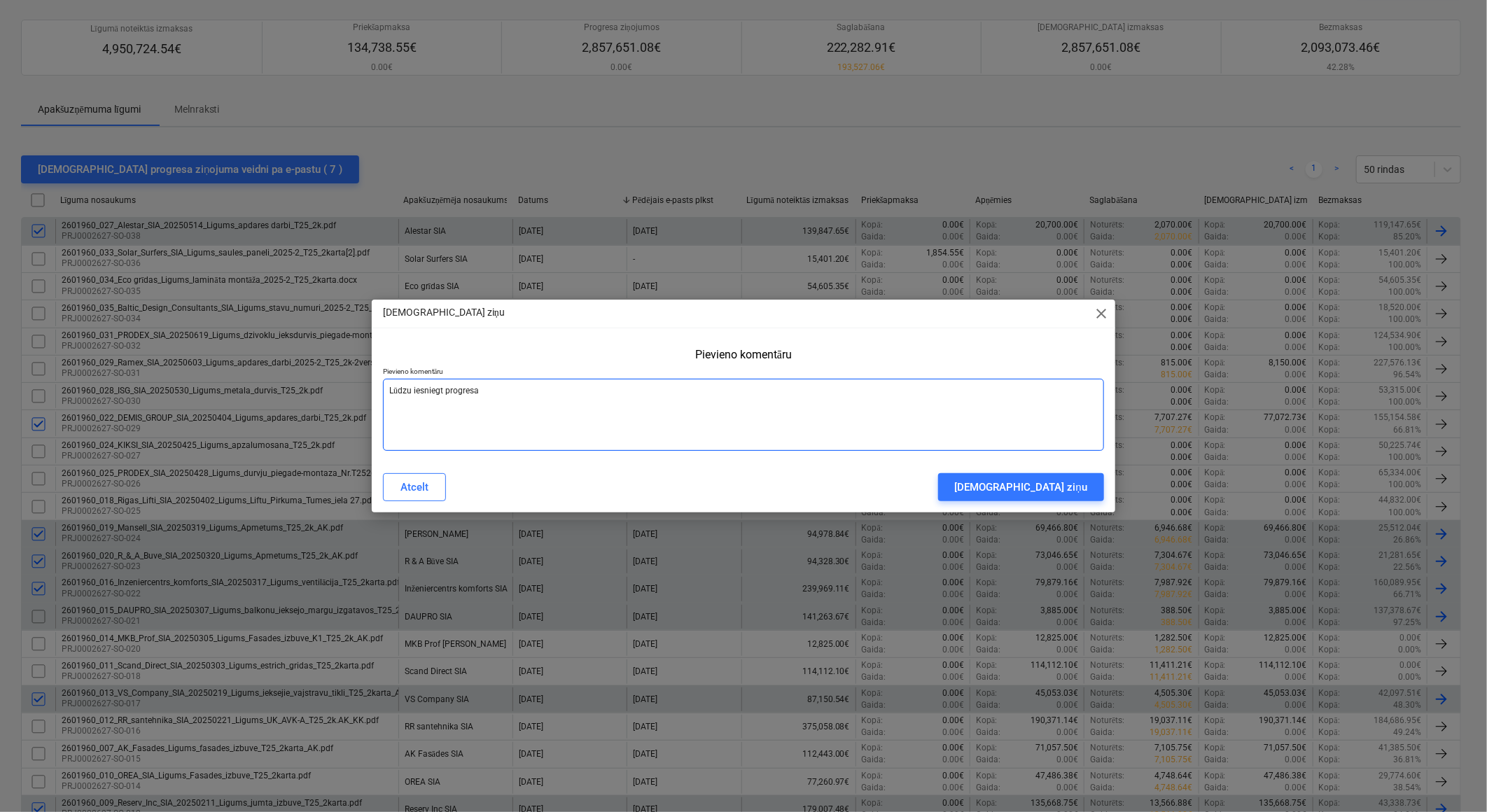
type textarea "x"
type textarea "Lūdzu iesniegt progresa z"
type textarea "x"
type textarea "Lūdzu iesniegt progresa zi"
type textarea "x"
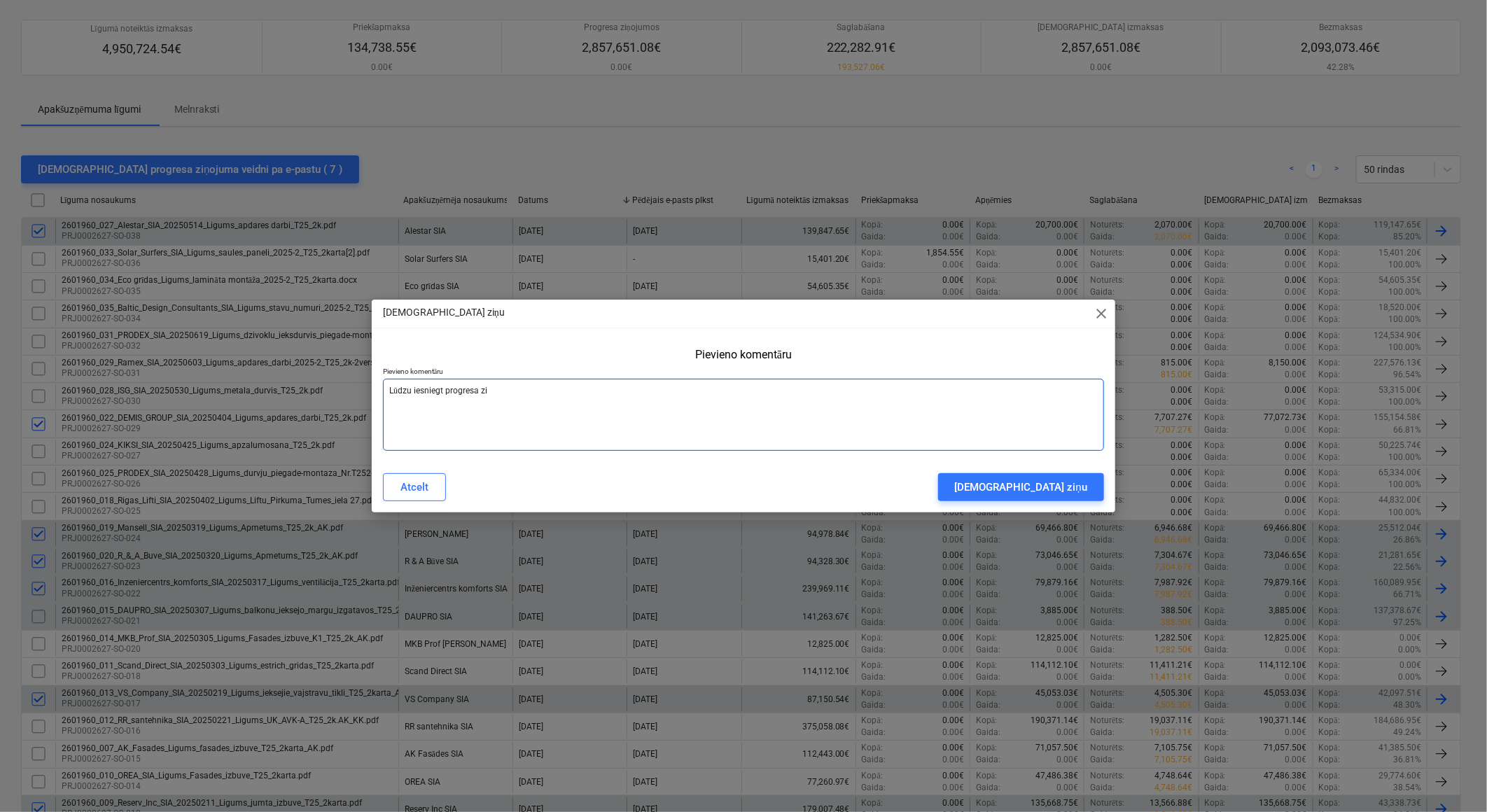
type textarea "Lūdzu iesniegt progresa ziņ"
type textarea "x"
type textarea "Lūdzu iesniegt progresa ziņo"
type textarea "x"
type textarea "Lūdzu iesniegt progresa ziņoj"
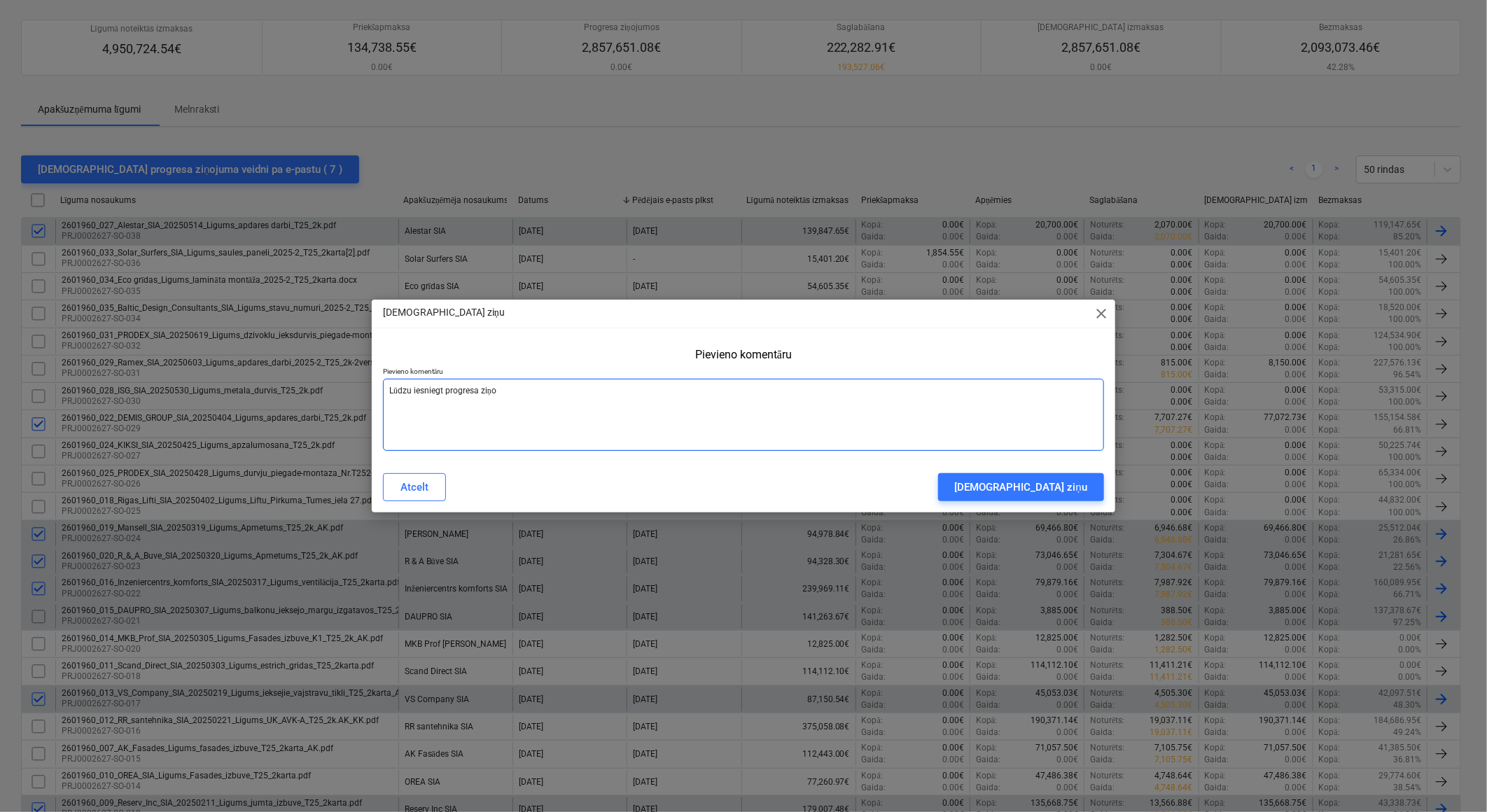
type textarea "x"
type textarea "Lūdzu iesniegt progresa ziņoju"
type textarea "x"
type textarea "Lūdzu iesniegt progresa ziņojum"
type textarea "x"
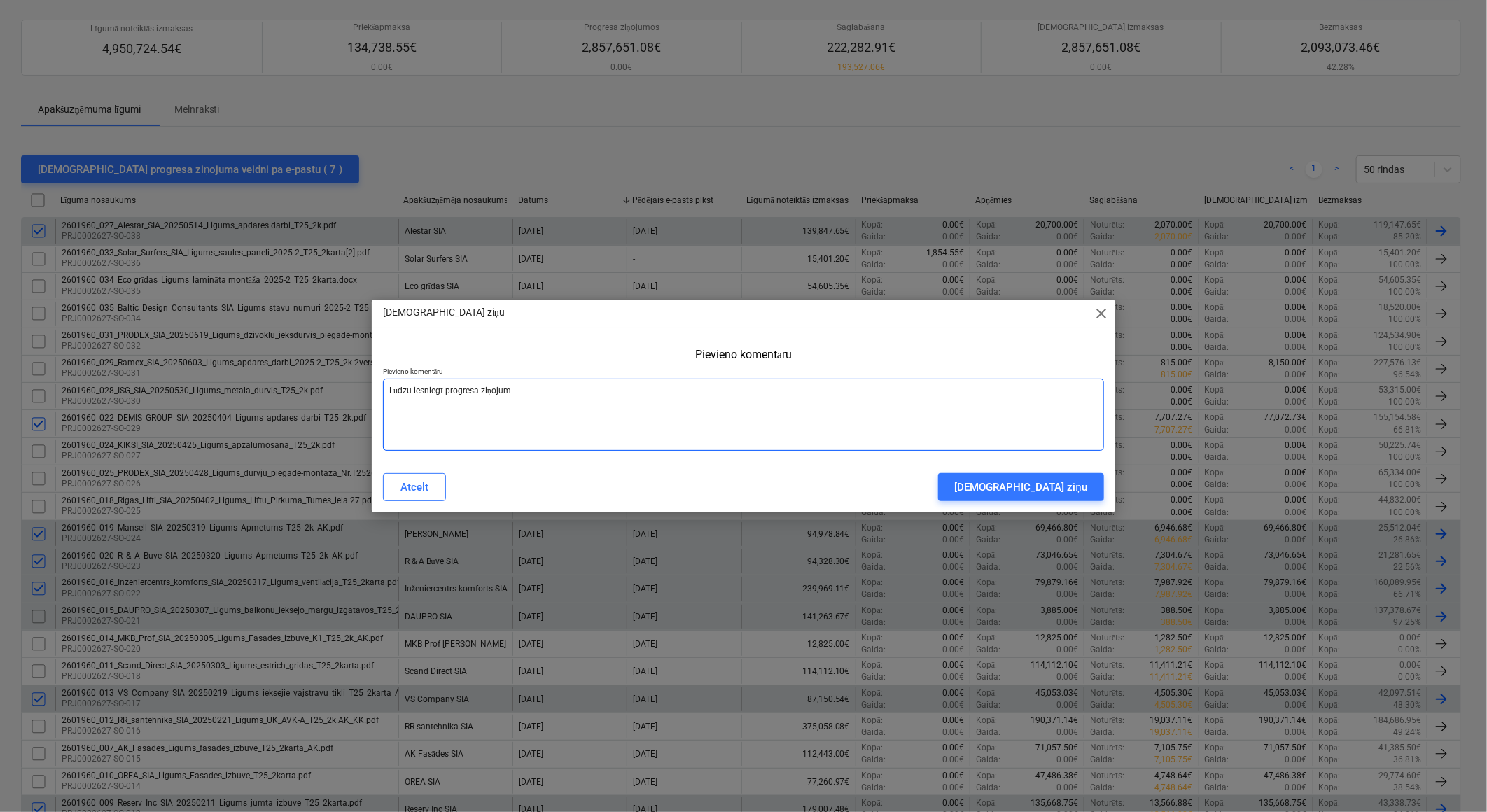
type textarea "Lūdzu iesniegt progresa ziņojumu"
type textarea "x"
type textarea "Lūdzu iesniegt progresa ziņojumu"
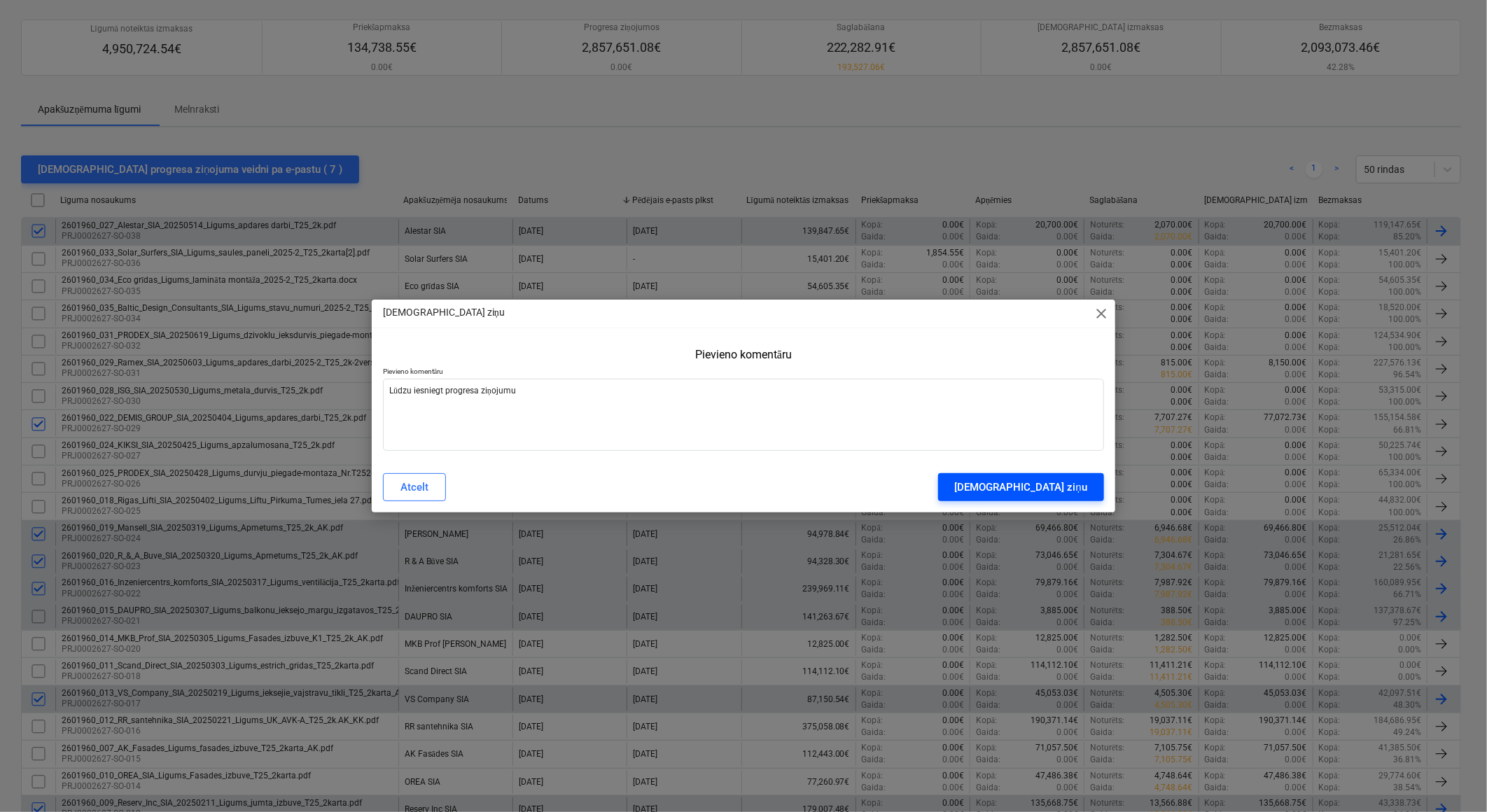
click at [1052, 487] on div "[DEMOGRAPHIC_DATA] ziņu" at bounding box center [1021, 488] width 132 height 19
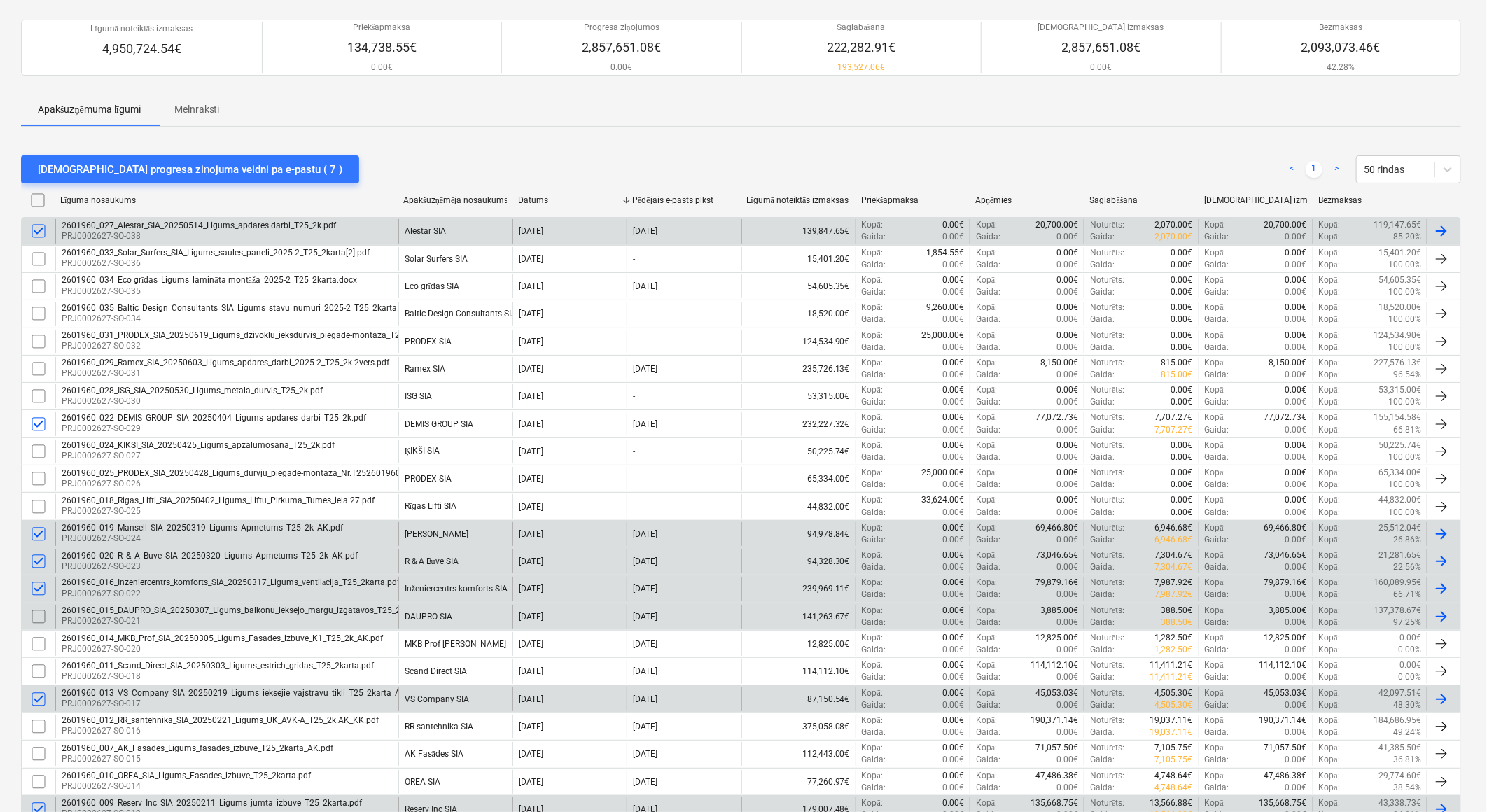
type textarea "x"
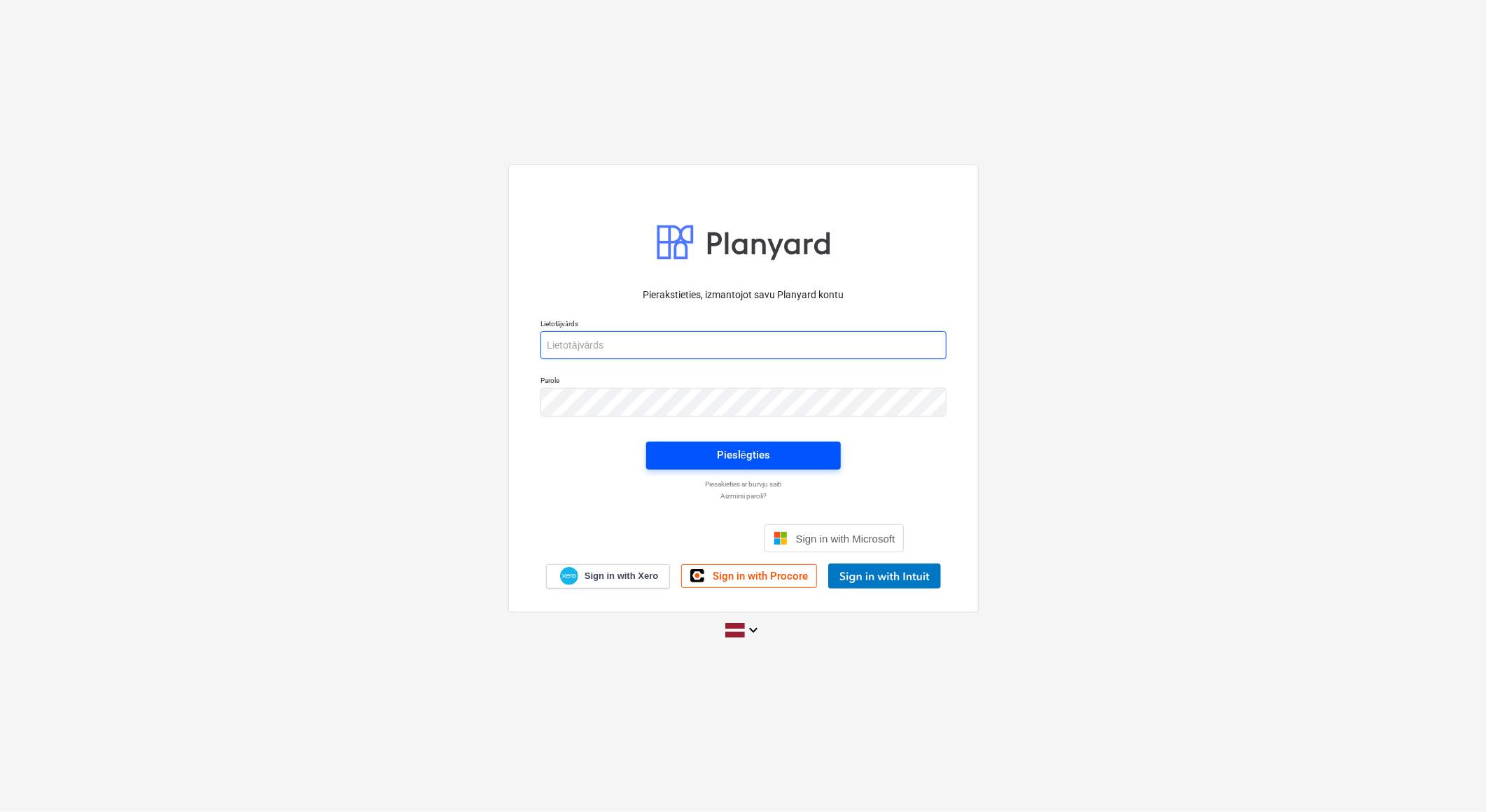
type input "[PERSON_NAME][EMAIL_ADDRESS][DOMAIN_NAME]"
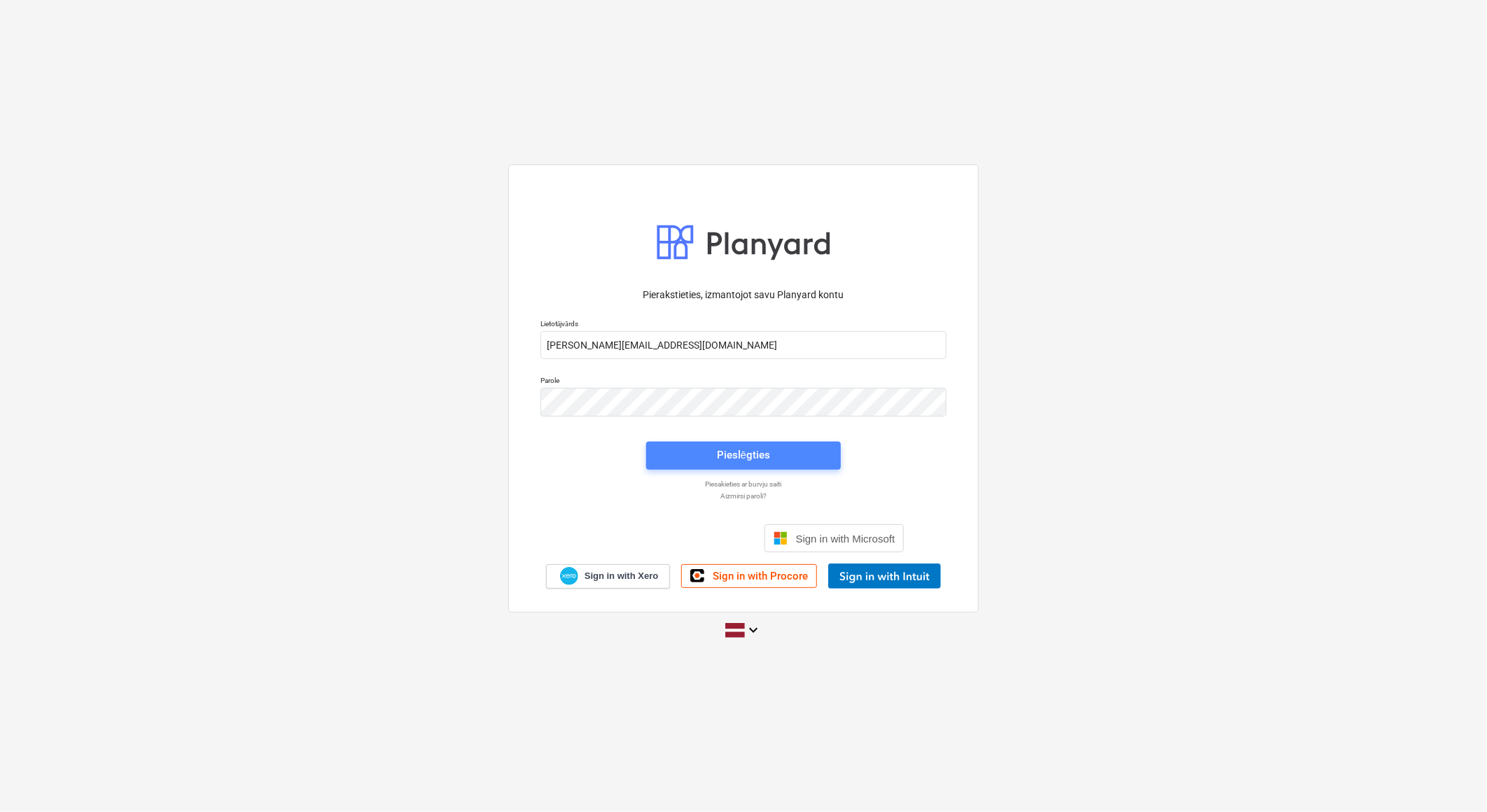
click at [748, 446] on div "Pieslēgties" at bounding box center [743, 456] width 53 height 19
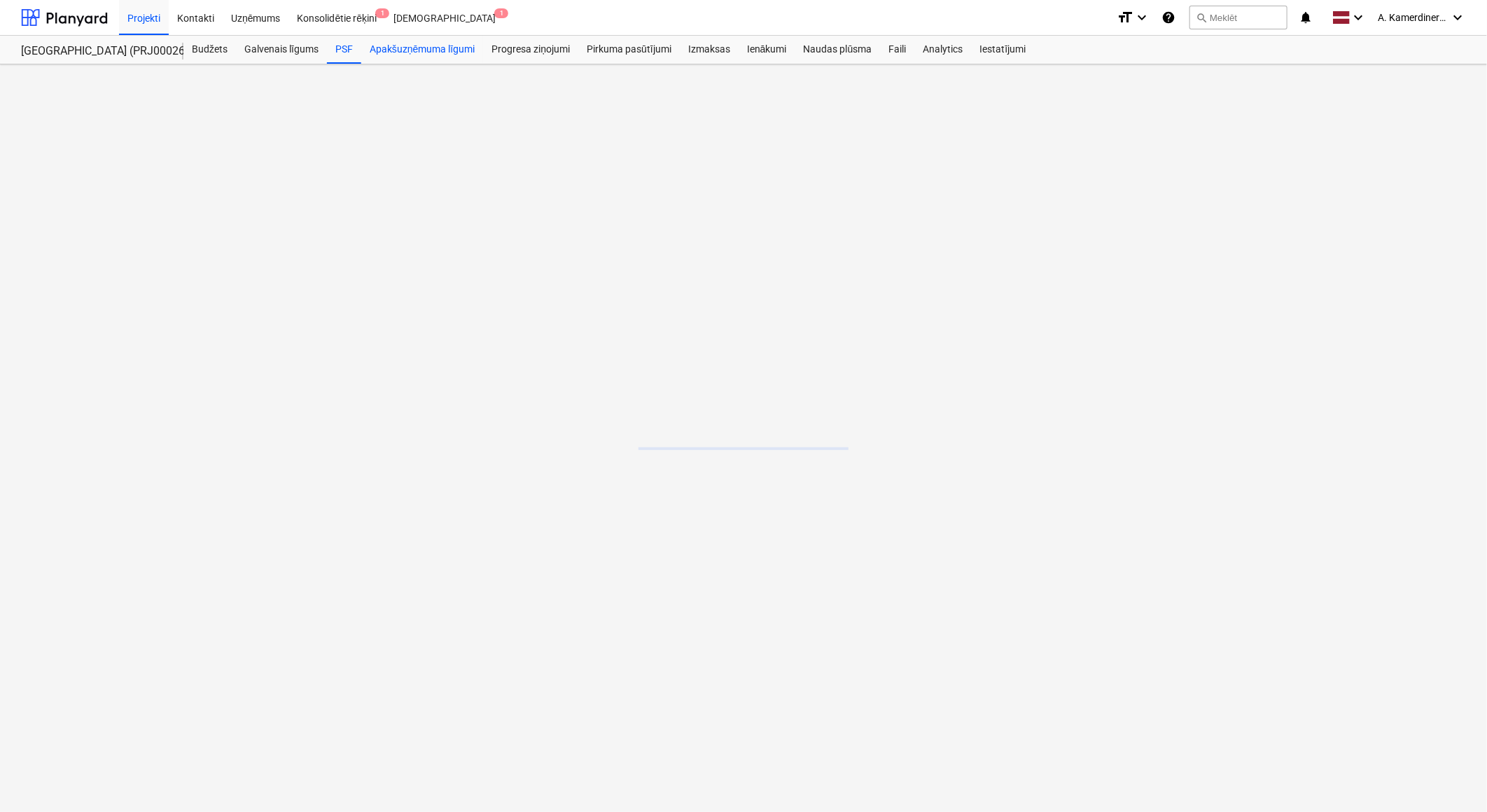
click at [427, 47] on div "Apakšuzņēmuma līgumi" at bounding box center [422, 50] width 122 height 28
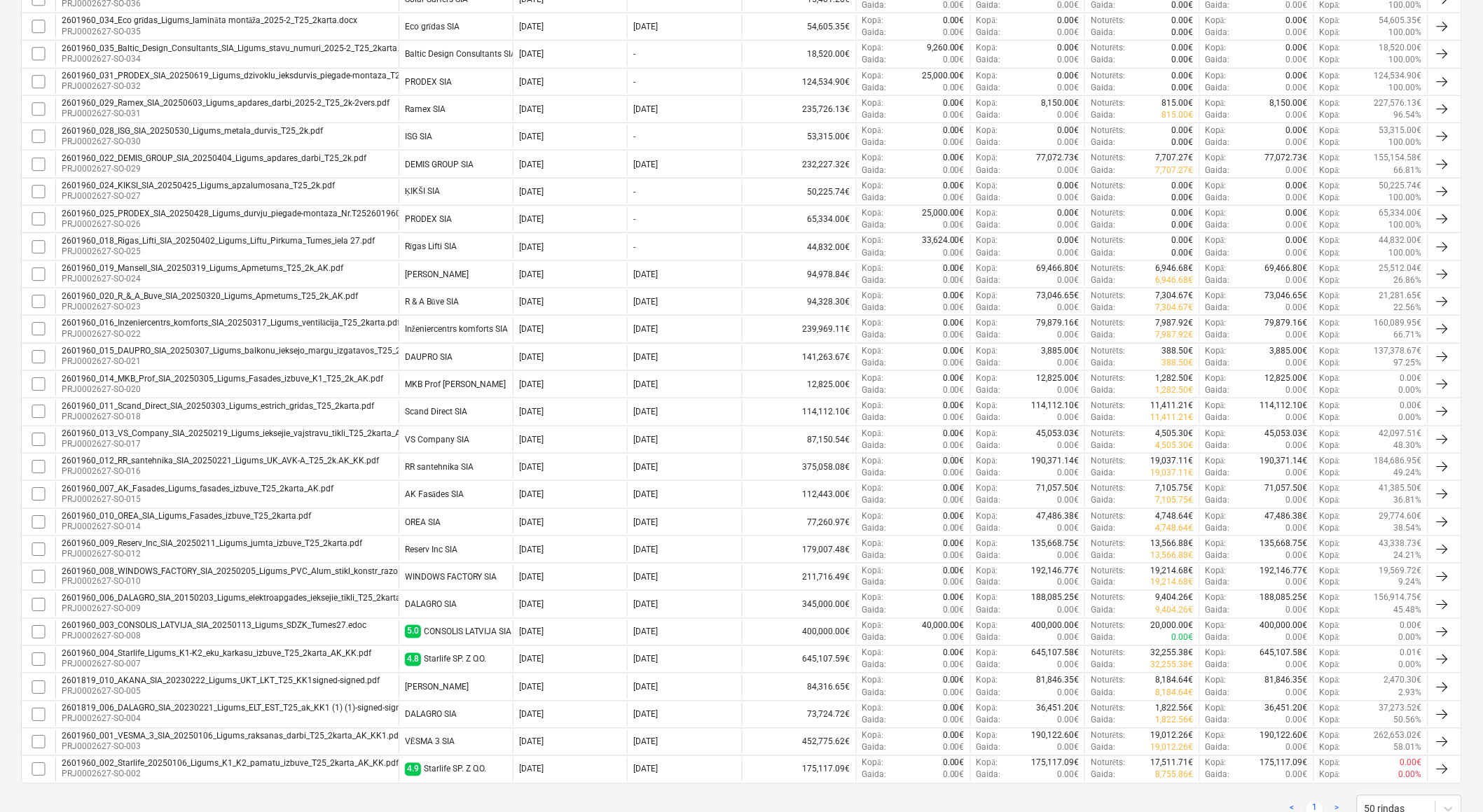
scroll to position [423, 0]
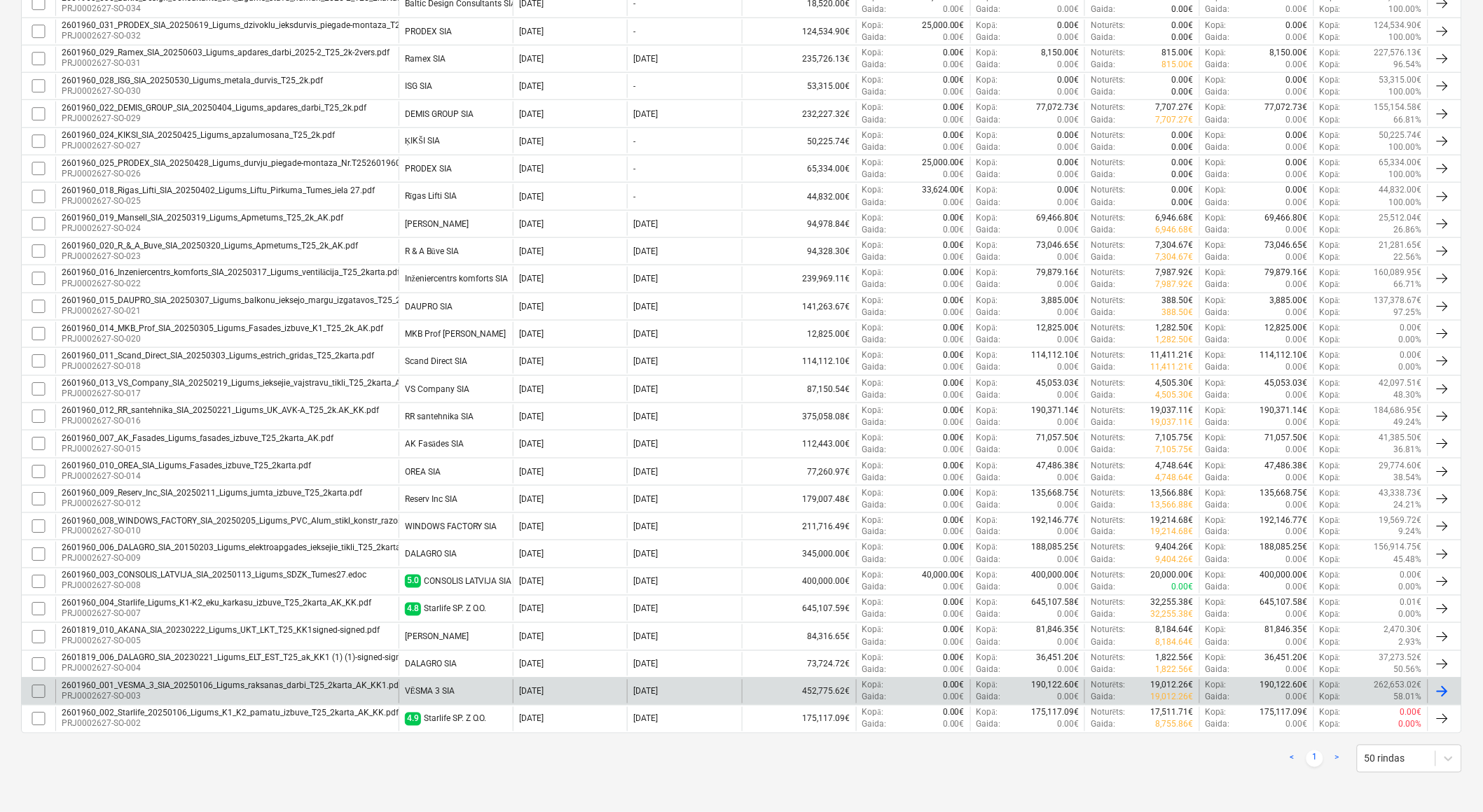
click at [344, 697] on p "PRJ0002627-SO-003" at bounding box center [232, 697] width 340 height 12
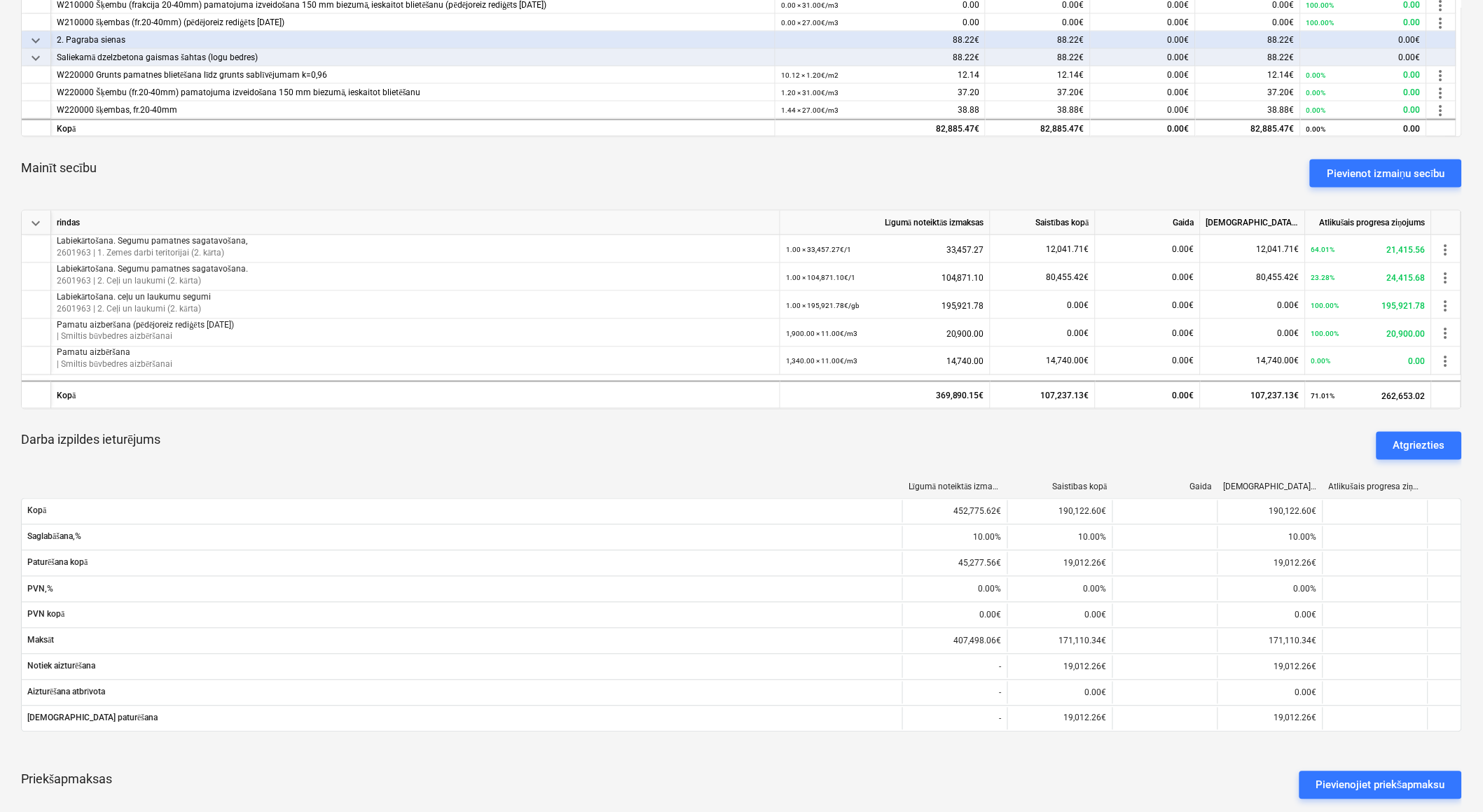
scroll to position [610, 0]
